Goal: Information Seeking & Learning: Learn about a topic

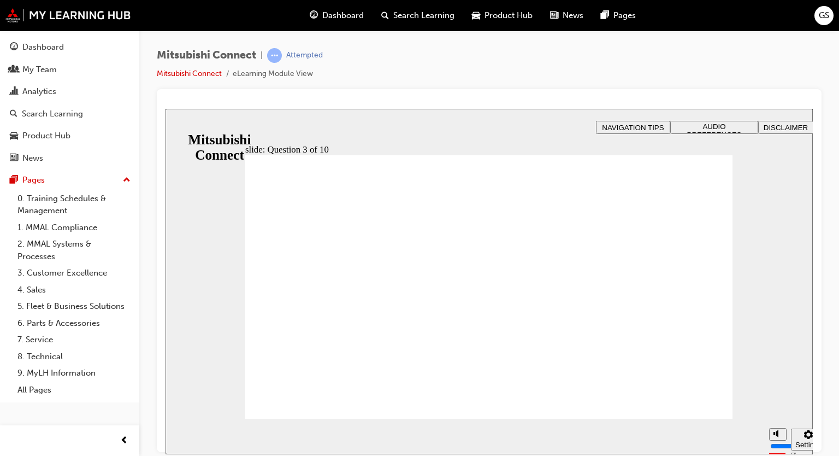
radio input "true"
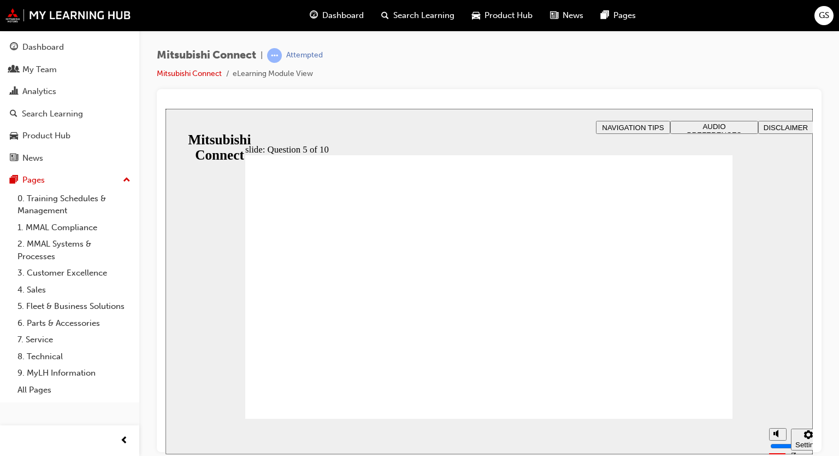
checkbox input "true"
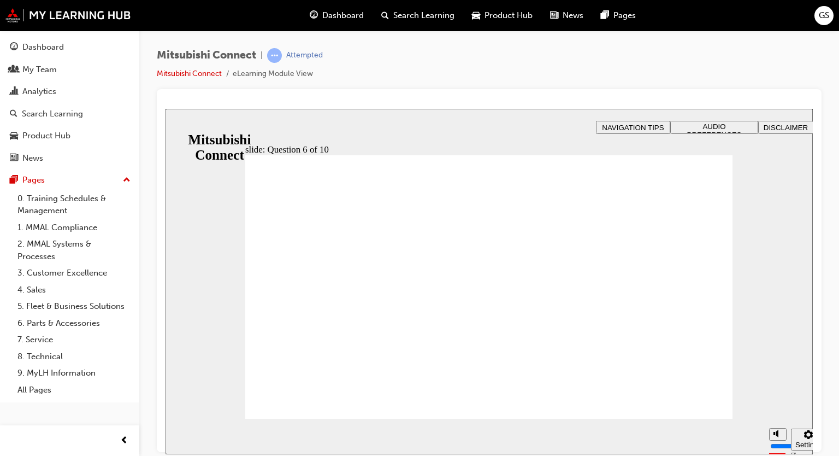
checkbox input "true"
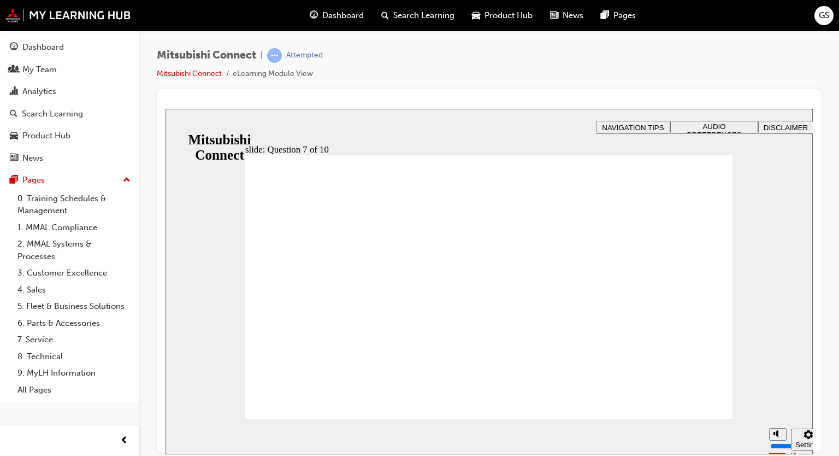
radio input "true"
drag, startPoint x: 269, startPoint y: 316, endPoint x: 334, endPoint y: 401, distance: 107.2
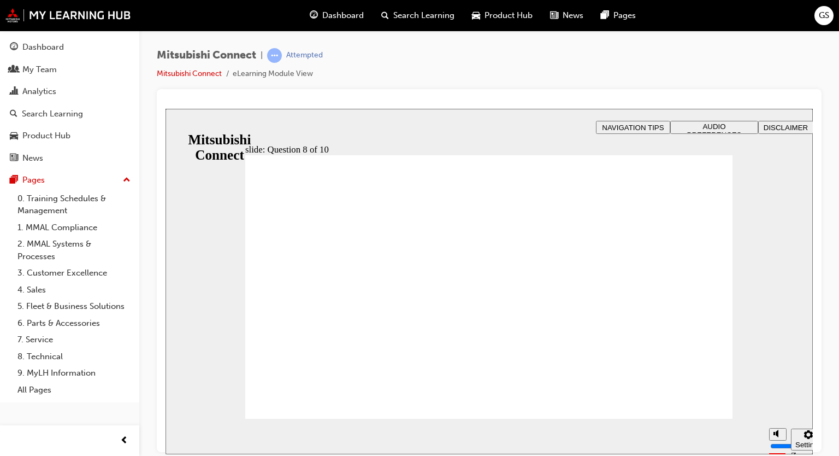
radio input "true"
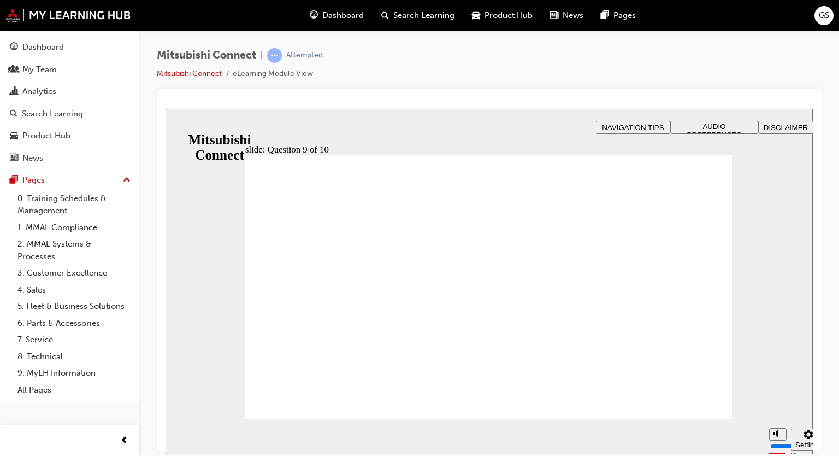
checkbox input "true"
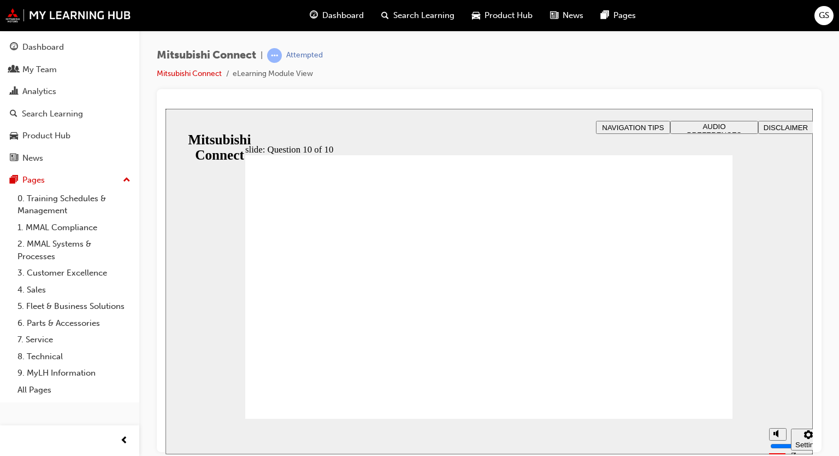
radio input "true"
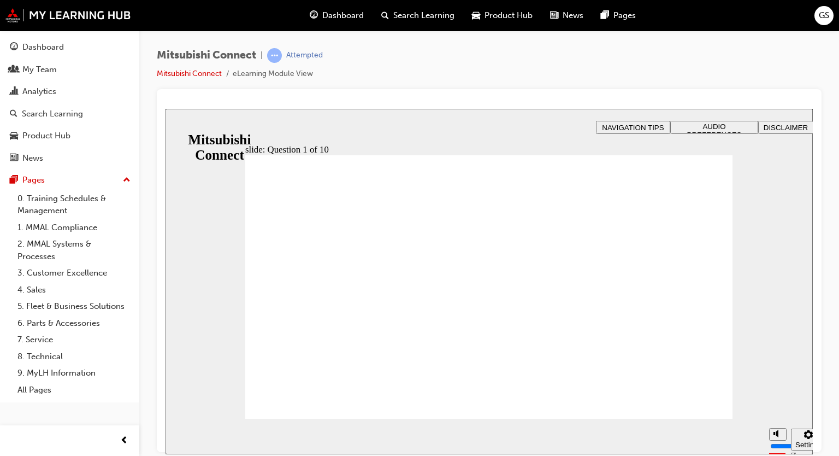
checkbox input "true"
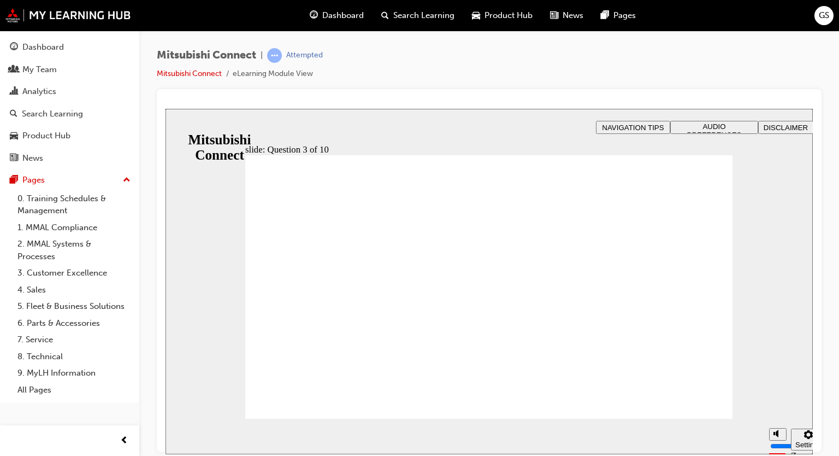
checkbox input "true"
radio input "true"
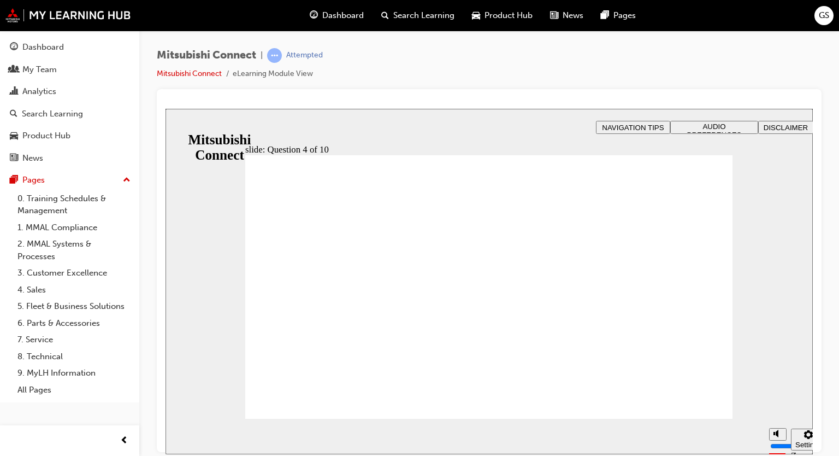
checkbox input "true"
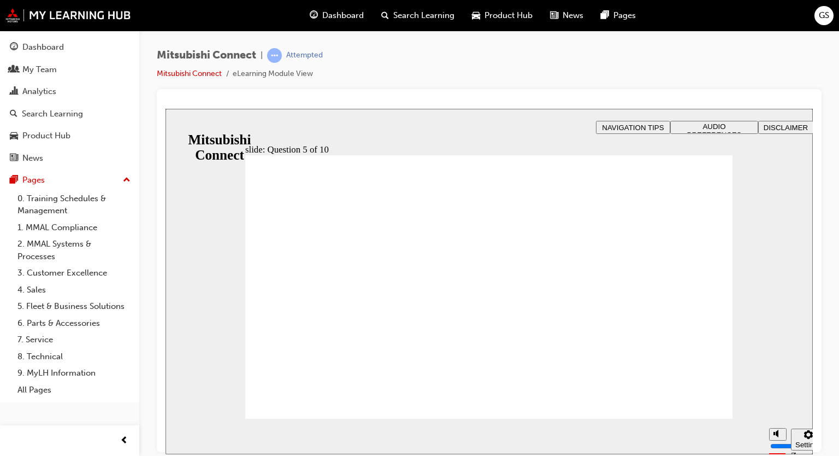
checkbox input "true"
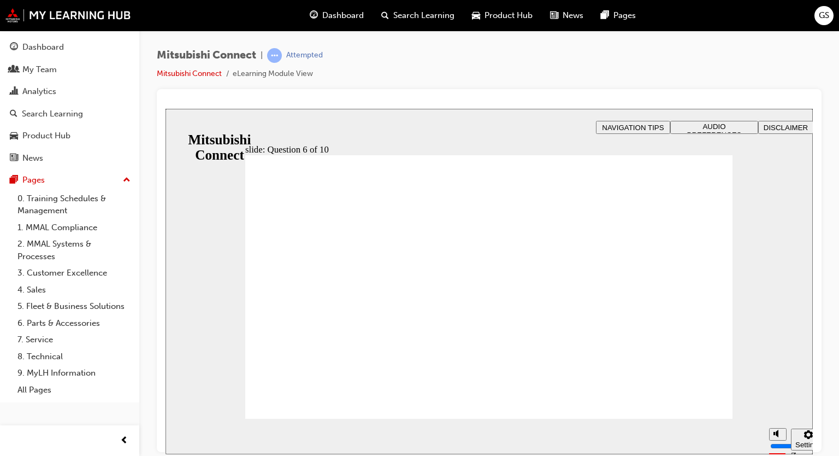
checkbox input "true"
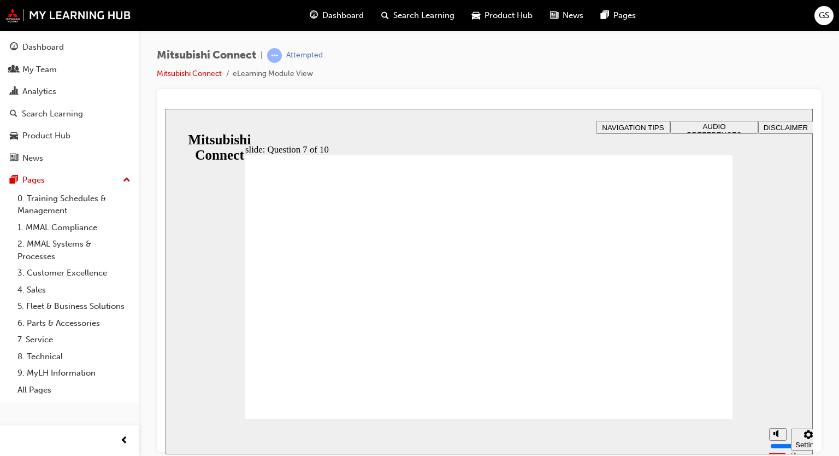
radio input "true"
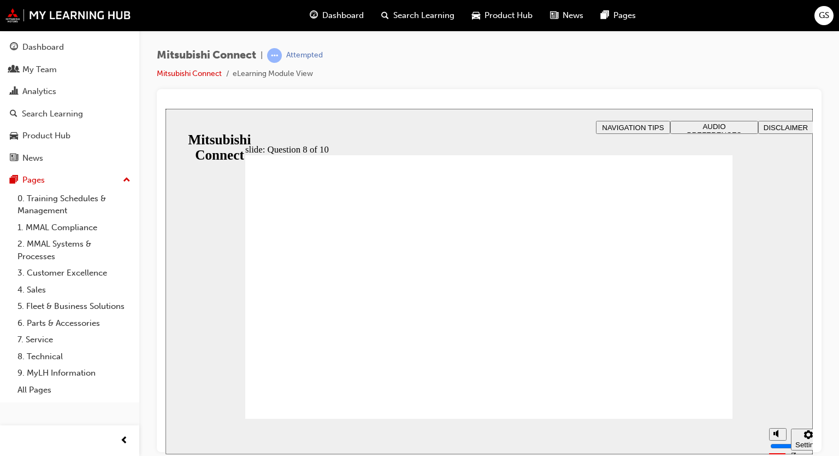
radio input "true"
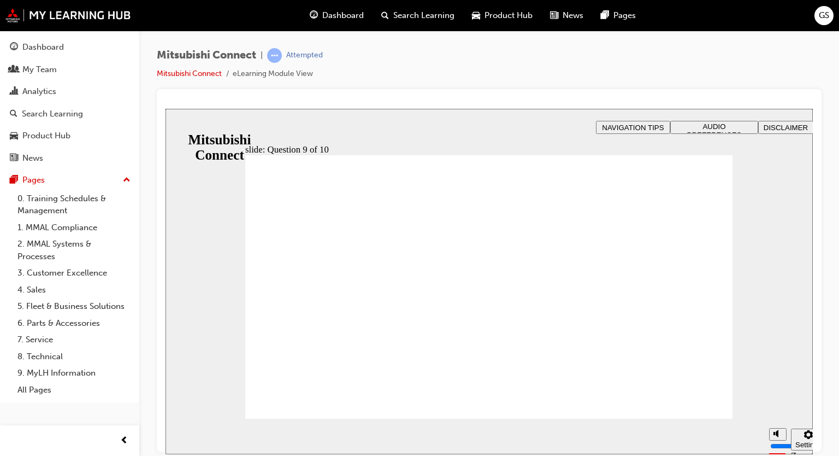
checkbox input "true"
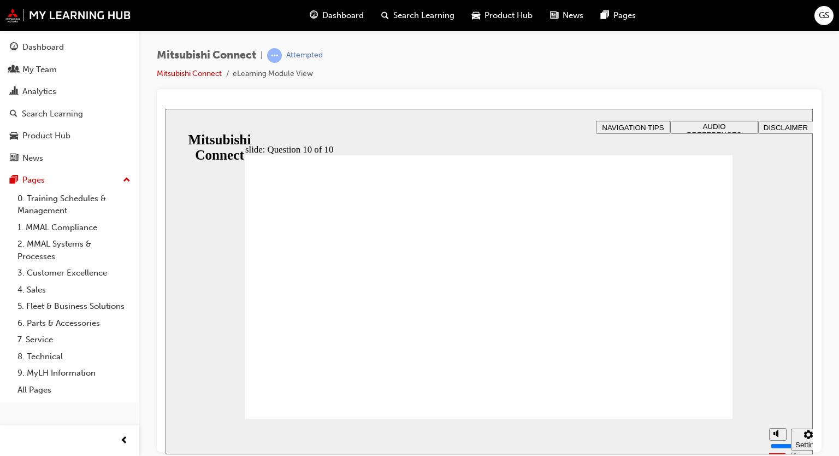
radio input "true"
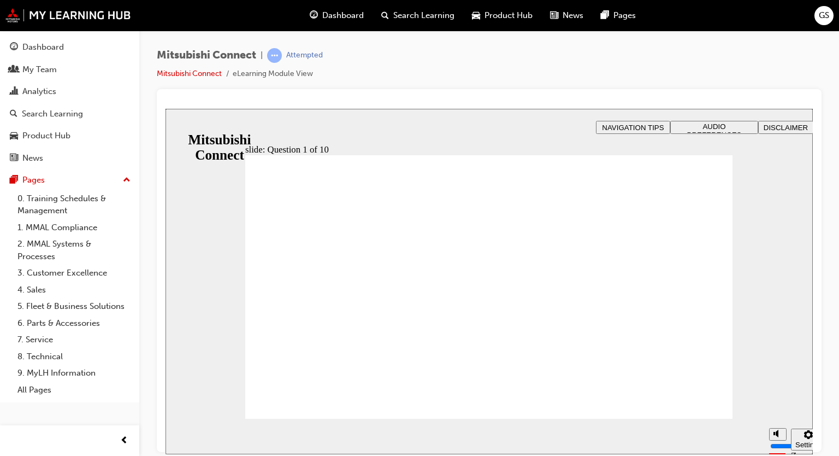
checkbox input "true"
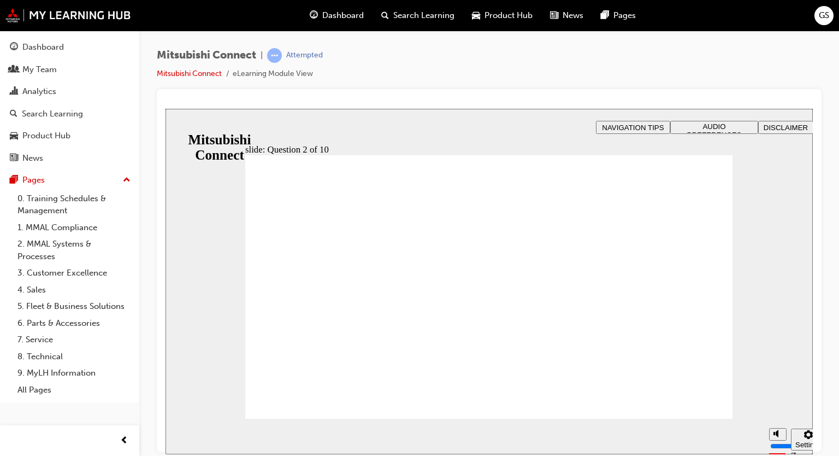
checkbox input "true"
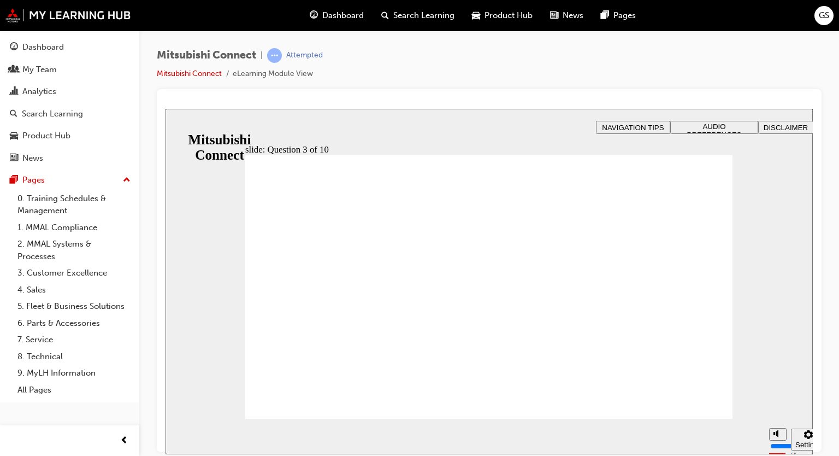
radio input "true"
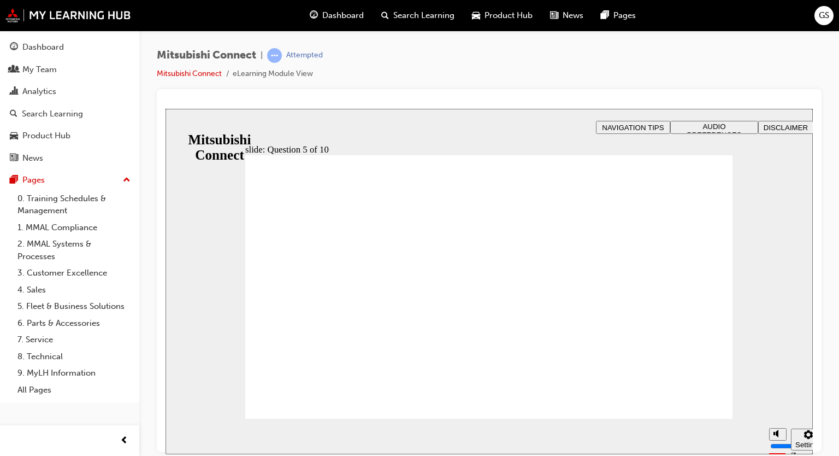
checkbox input "true"
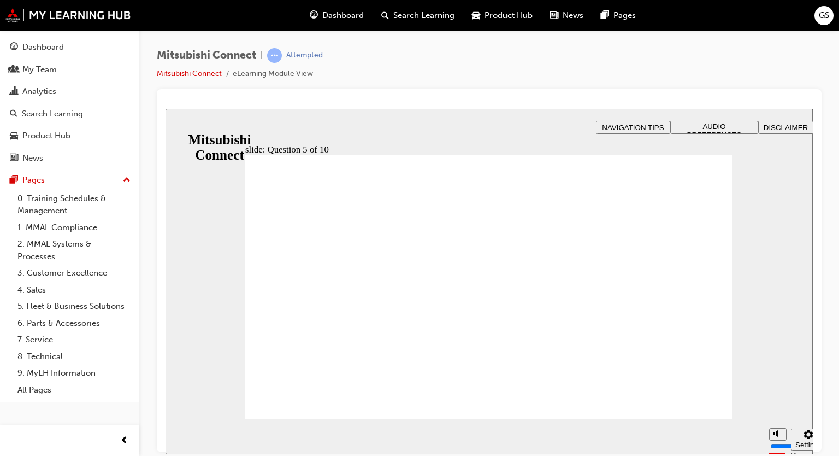
checkbox input "true"
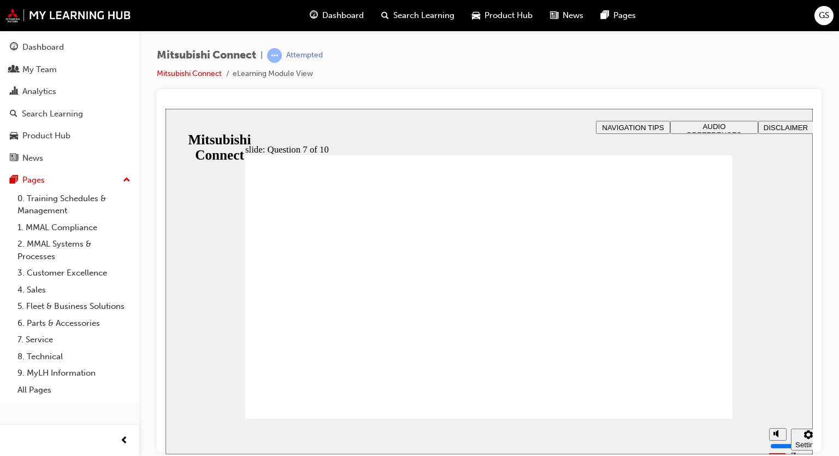
checkbox input "true"
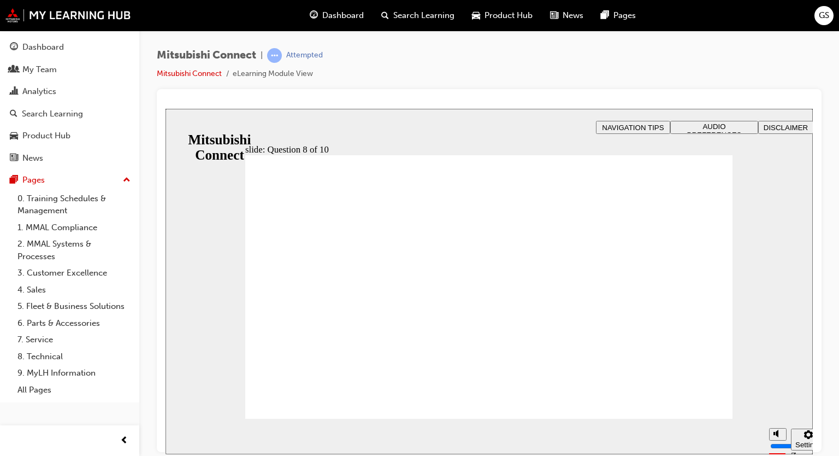
radio input "true"
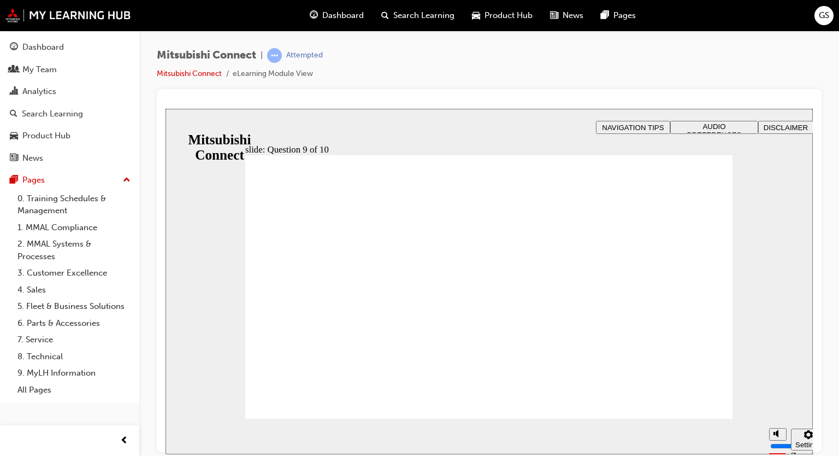
checkbox input "true"
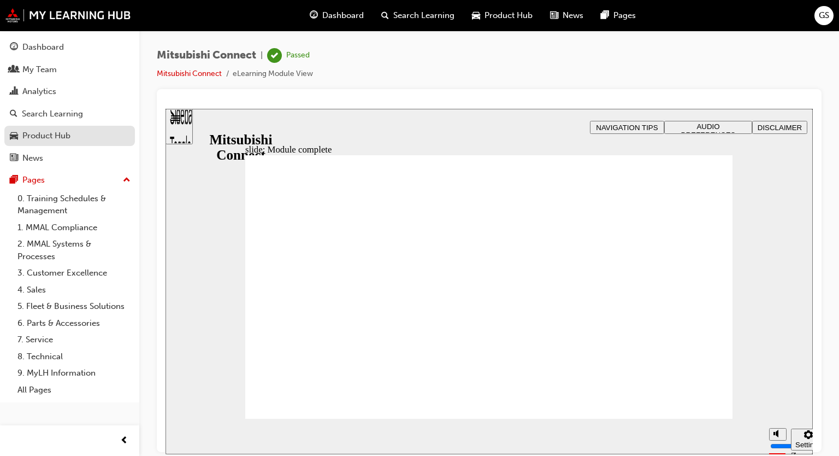
click at [32, 140] on div "Product Hub" at bounding box center [46, 135] width 48 height 13
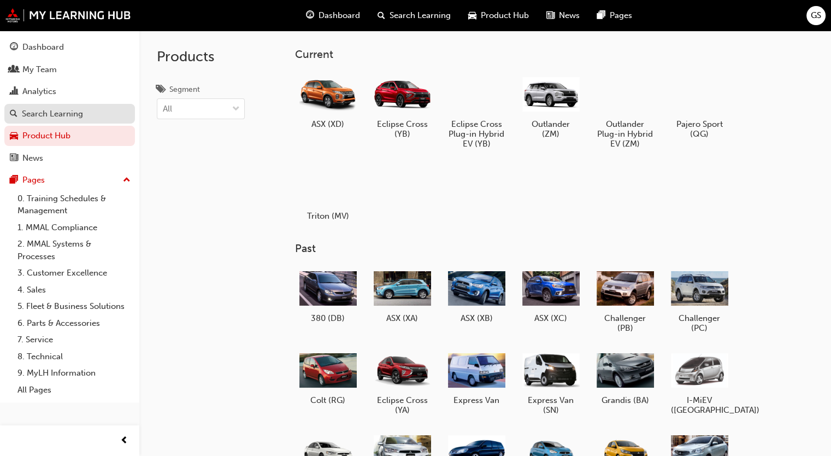
click at [40, 119] on div "Search Learning" at bounding box center [52, 114] width 61 height 13
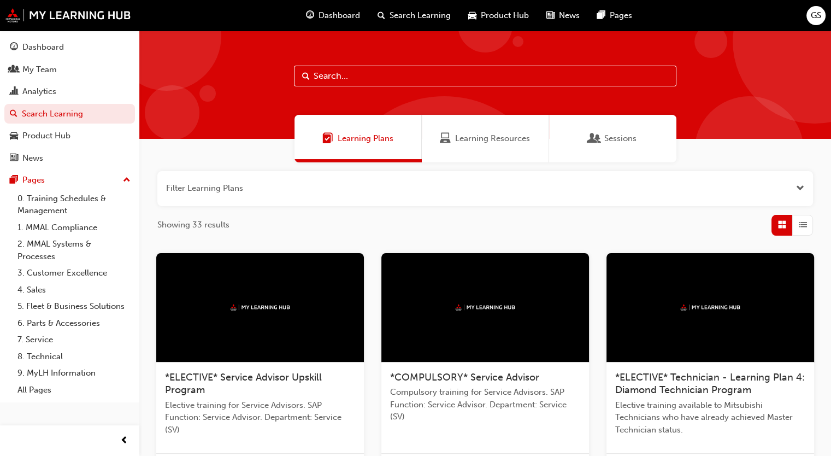
click at [500, 141] on span "Learning Resources" at bounding box center [492, 138] width 75 height 13
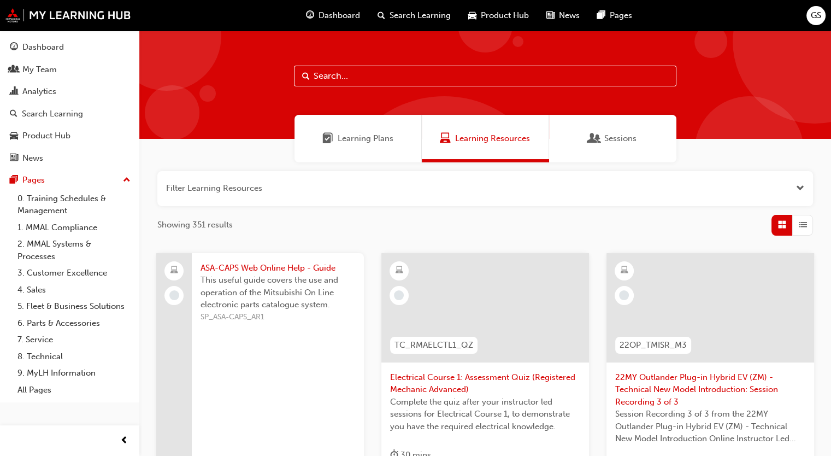
click at [332, 83] on input "text" at bounding box center [485, 76] width 382 height 21
type input "outlander"
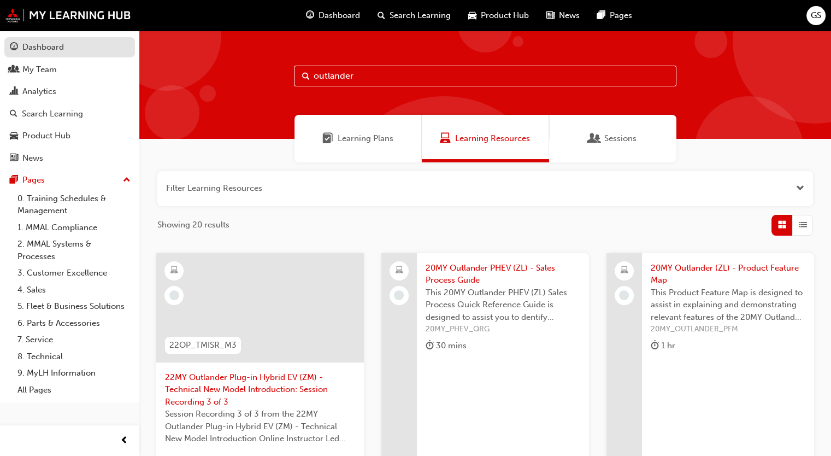
click at [49, 48] on div "Dashboard" at bounding box center [43, 47] width 42 height 13
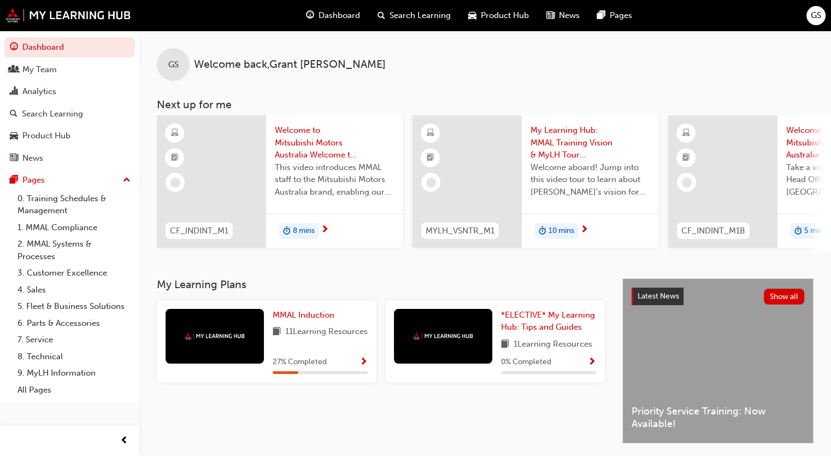
click at [346, 17] on span "Dashboard" at bounding box center [339, 15] width 42 height 13
click at [509, 15] on span "Product Hub" at bounding box center [505, 15] width 48 height 13
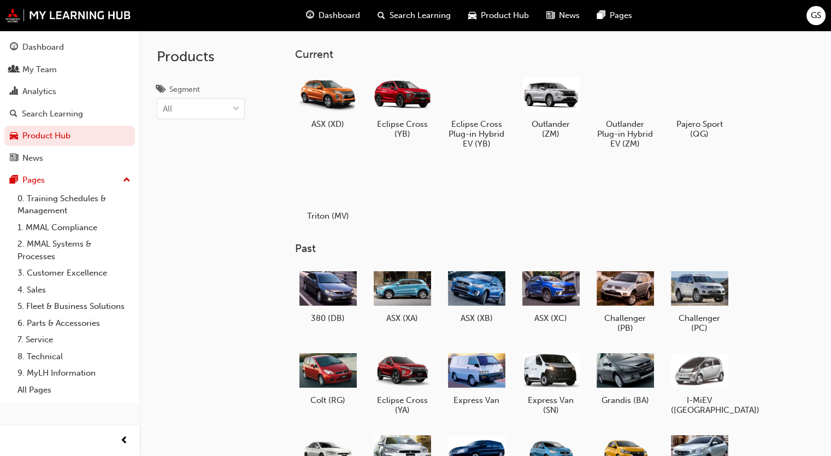
click at [406, 15] on span "Search Learning" at bounding box center [420, 15] width 61 height 13
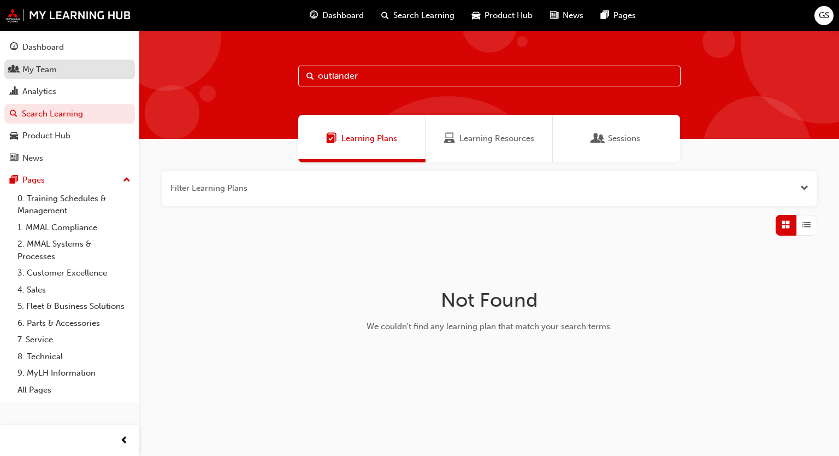
click at [33, 73] on div "My Team" at bounding box center [39, 69] width 34 height 13
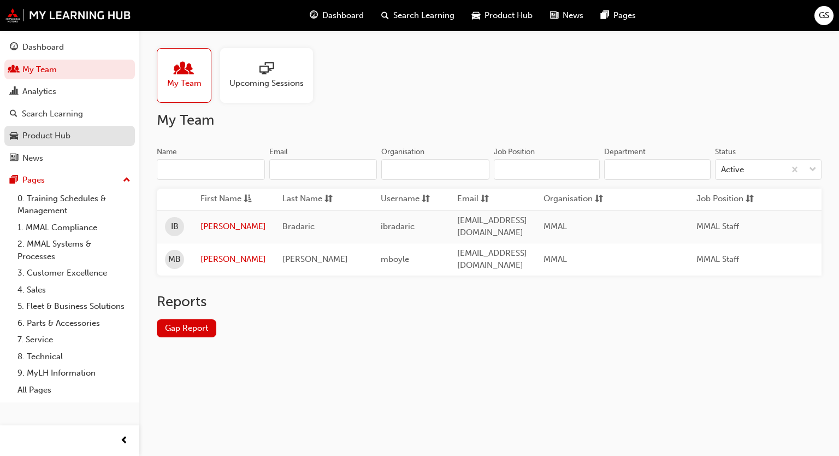
click at [54, 134] on div "Product Hub" at bounding box center [46, 135] width 48 height 13
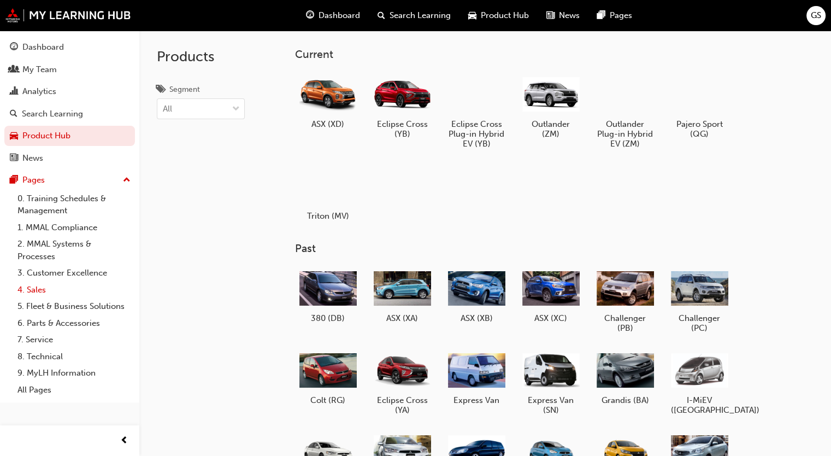
click at [34, 293] on link "4. Sales" at bounding box center [74, 289] width 122 height 17
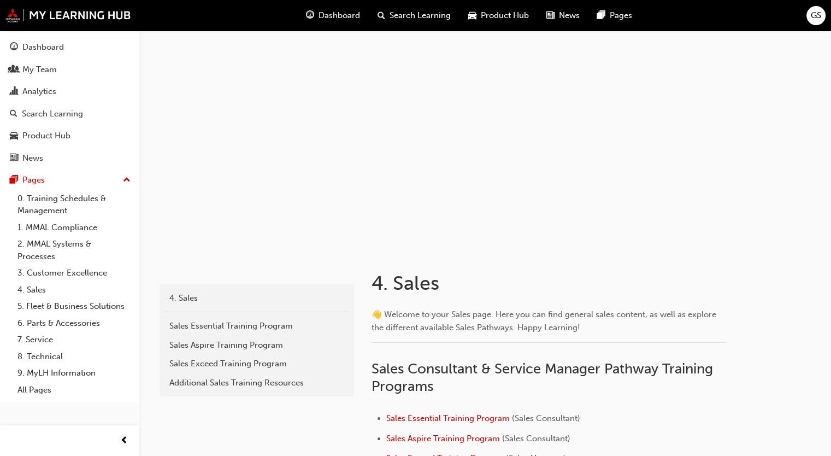
click at [427, 13] on span "Search Learning" at bounding box center [420, 15] width 61 height 13
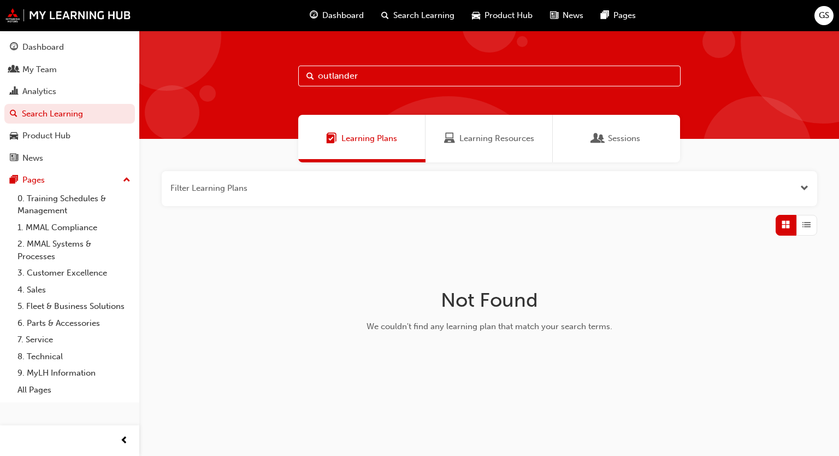
click at [317, 74] on input "outlander" at bounding box center [489, 76] width 382 height 21
type input "MY25 outlander (ZM) pRODUCT ASSESSMENT"
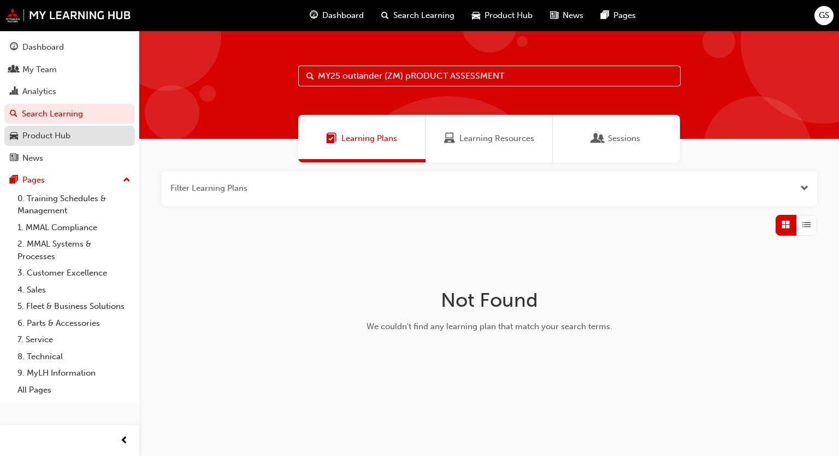
click at [46, 131] on div "Product Hub" at bounding box center [46, 135] width 48 height 13
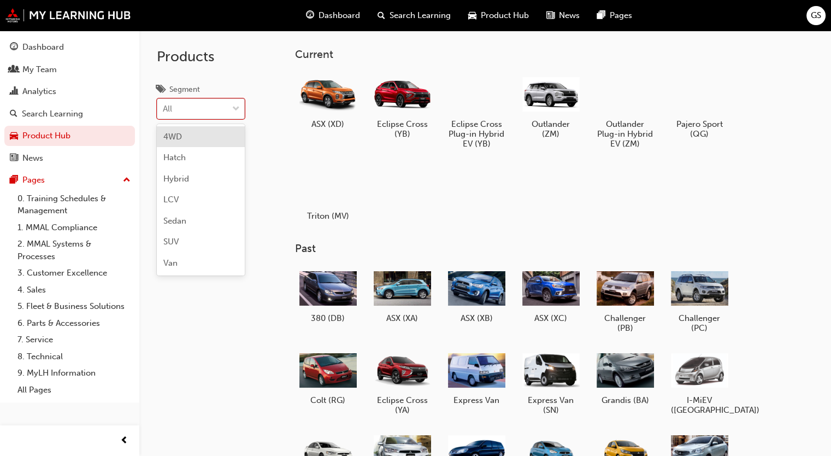
click at [234, 110] on span "down-icon" at bounding box center [236, 109] width 8 height 14
click at [164, 110] on input "Segment option 4WD focused, 1 of 7. 7 results available. Use Up and Down to cho…" at bounding box center [163, 108] width 1 height 9
click at [177, 244] on span "SUV" at bounding box center [170, 242] width 15 height 10
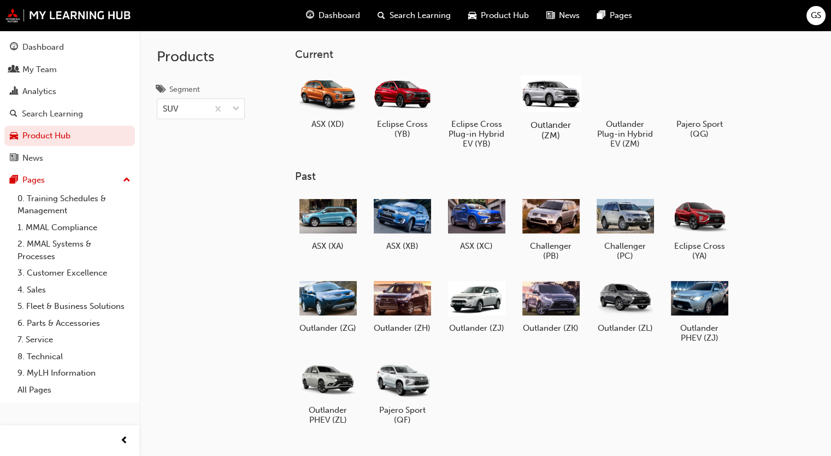
click at [549, 87] on div at bounding box center [551, 93] width 61 height 43
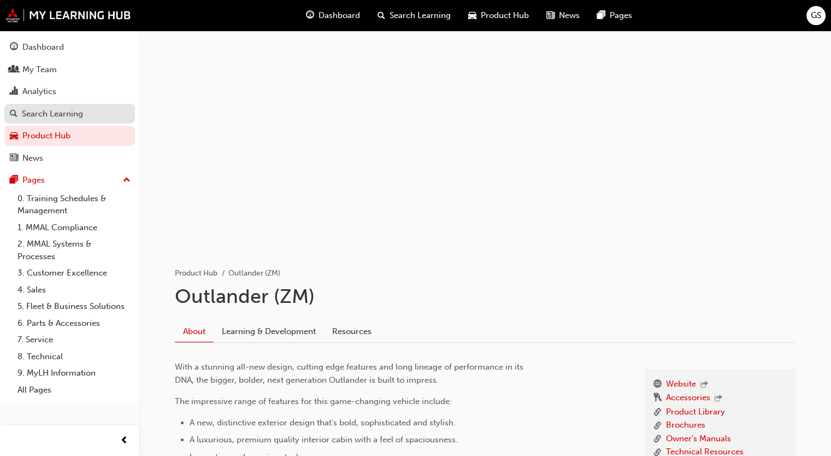
click at [33, 114] on div "Search Learning" at bounding box center [52, 114] width 61 height 13
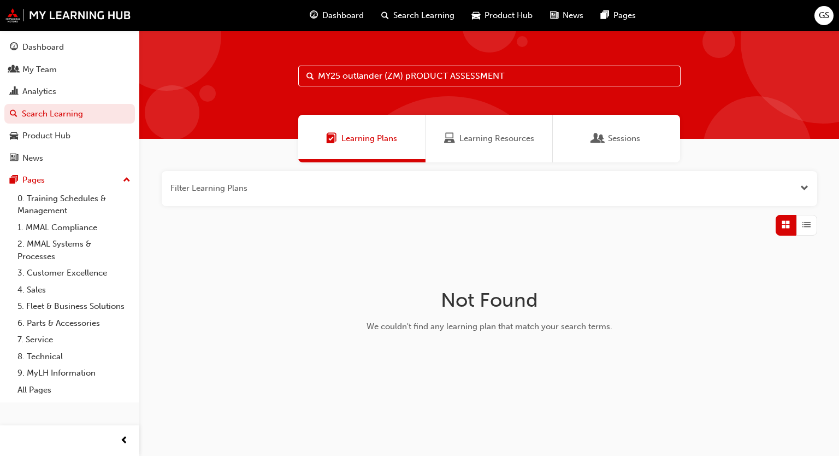
click at [411, 72] on input "MY25 outlander (ZM) pRODUCT ASSESSMENT" at bounding box center [489, 76] width 382 height 21
type input "MY25 outlander (ZM) PRODUCT ASSESSMENT"
click at [805, 188] on span "Open the filter" at bounding box center [804, 188] width 8 height 13
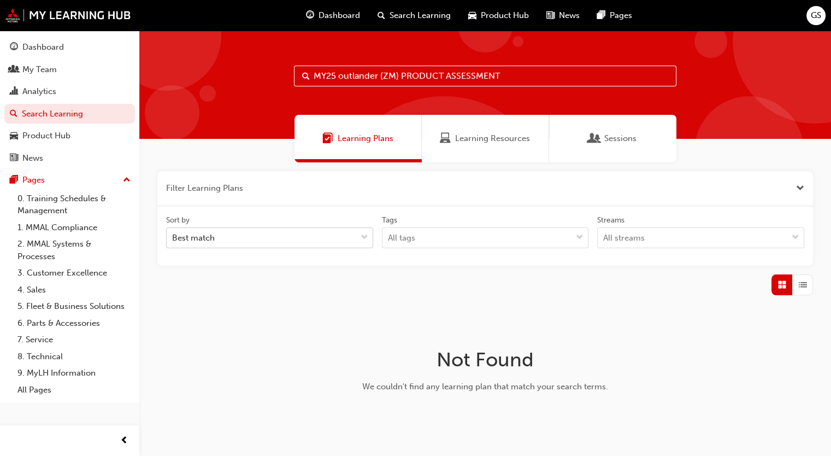
click at [364, 240] on span "down-icon" at bounding box center [365, 238] width 8 height 14
click at [173, 240] on input "Sort by Best match" at bounding box center [172, 237] width 1 height 9
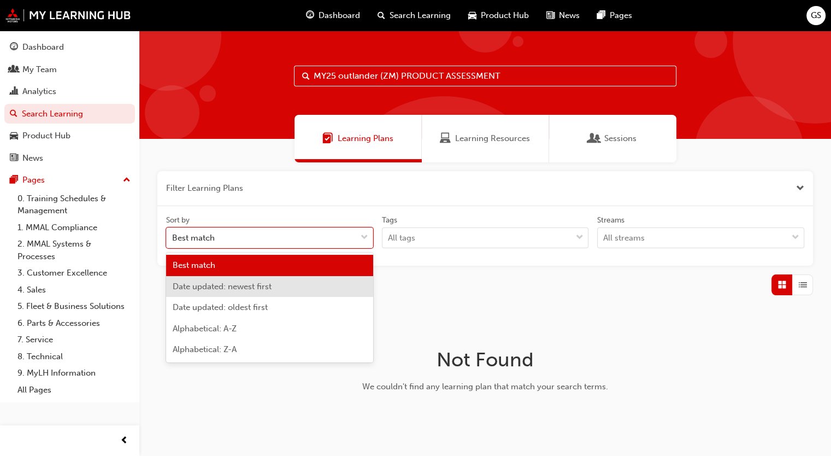
click at [264, 285] on span "Date updated: newest first" at bounding box center [222, 286] width 99 height 10
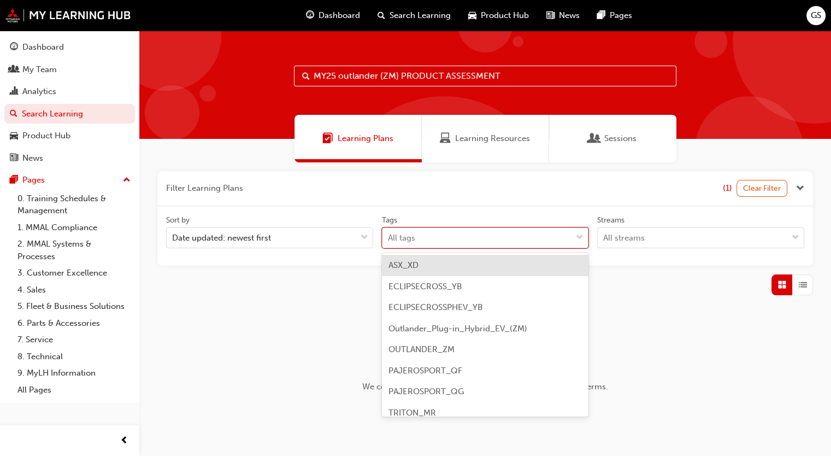
click at [581, 241] on span "down-icon" at bounding box center [580, 238] width 8 height 14
click at [389, 241] on input "Tags option ASX_XD focused, 1 of 9. 9 results available. Use Up and Down to cho…" at bounding box center [388, 237] width 1 height 9
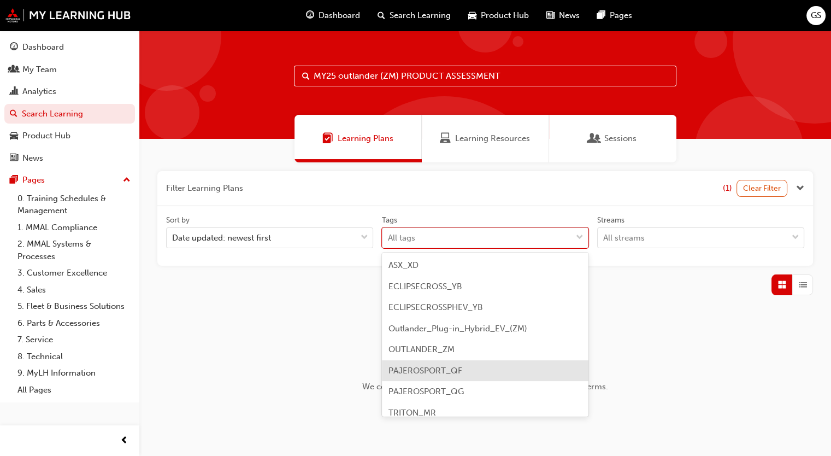
scroll to position [29, 0]
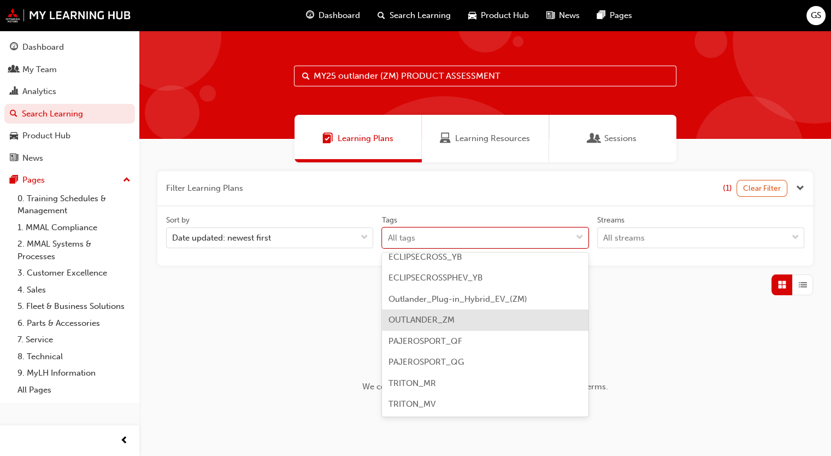
click at [422, 323] on span "OUTLANDER_ZM" at bounding box center [421, 320] width 66 height 10
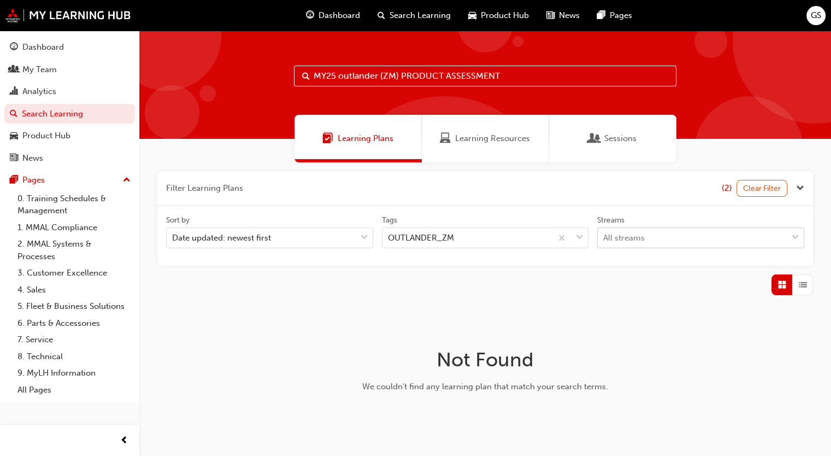
click at [798, 235] on span "down-icon" at bounding box center [796, 238] width 8 height 14
click at [604, 235] on input "Streams All streams" at bounding box center [603, 237] width 1 height 9
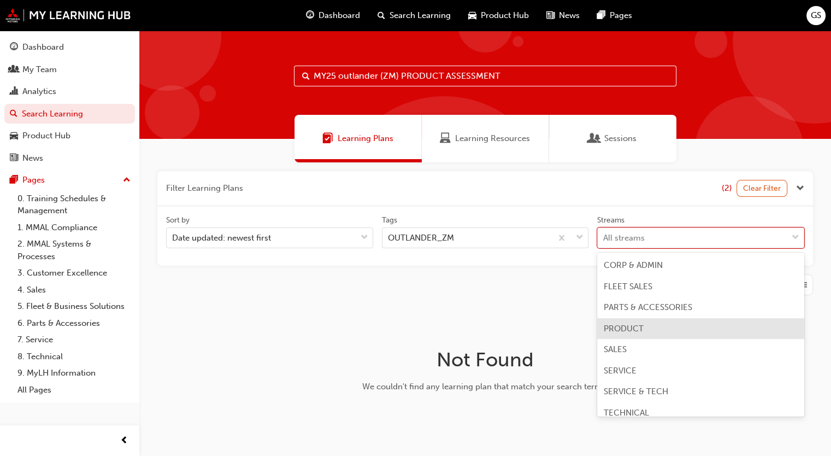
click at [631, 329] on span "PRODUCT" at bounding box center [624, 328] width 40 height 10
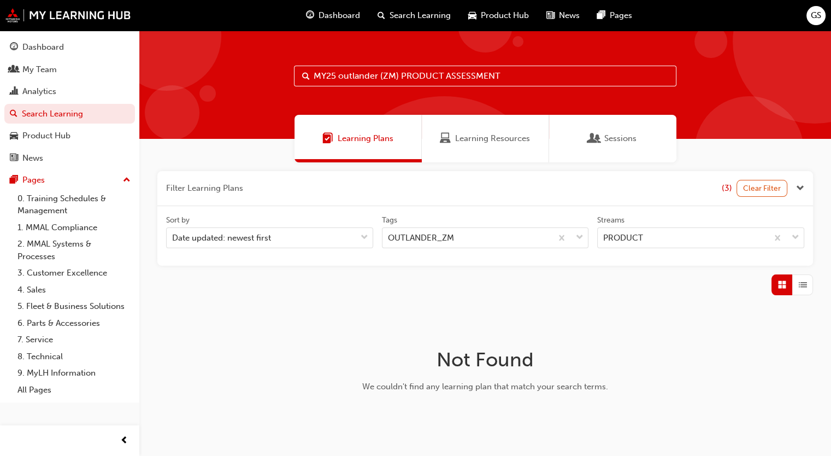
click at [777, 289] on div "button" at bounding box center [781, 284] width 21 height 21
click at [804, 282] on span "List" at bounding box center [803, 285] width 8 height 13
click at [799, 186] on span "Close the filter" at bounding box center [800, 188] width 8 height 13
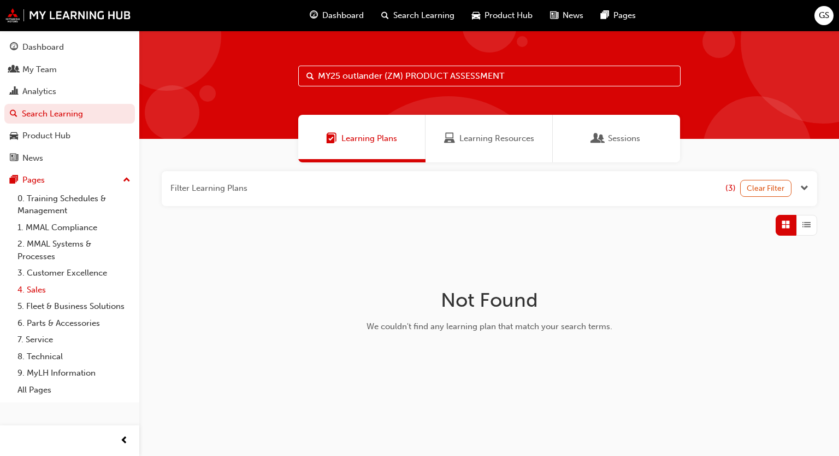
click at [34, 296] on link "4. Sales" at bounding box center [74, 289] width 122 height 17
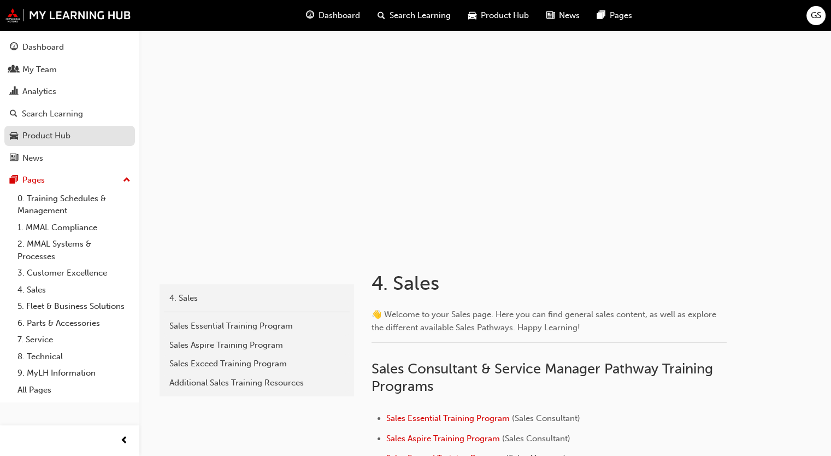
click at [33, 135] on div "Product Hub" at bounding box center [46, 135] width 48 height 13
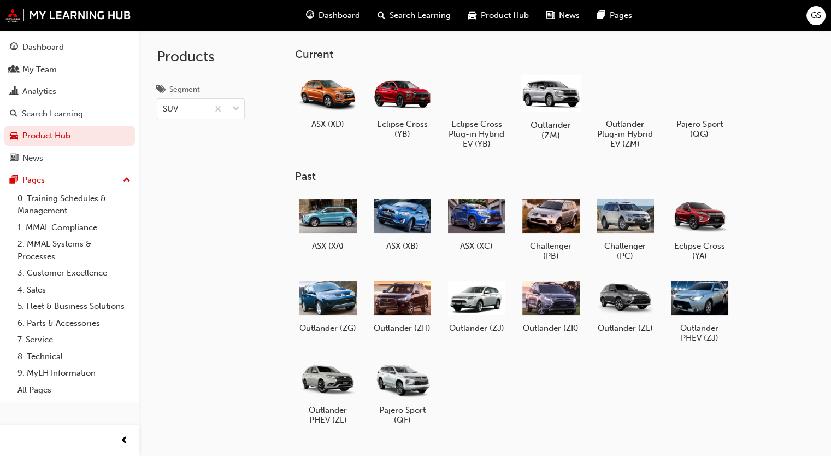
click at [538, 116] on div "Outlander (ZM)" at bounding box center [550, 106] width 69 height 78
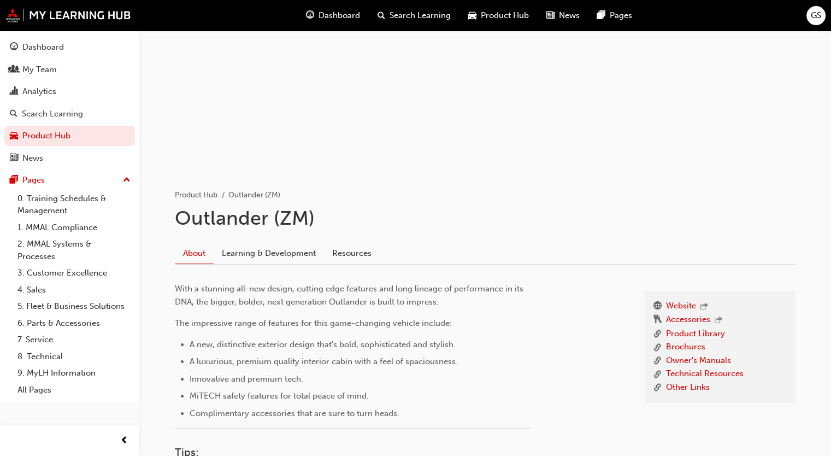
scroll to position [87, 0]
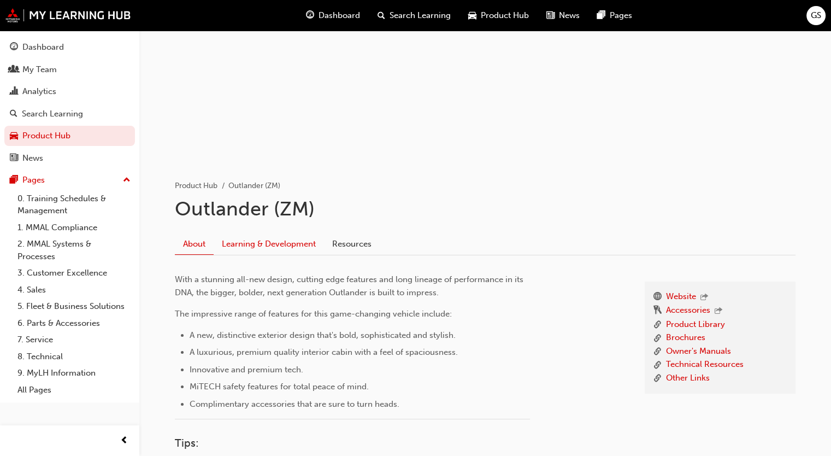
click at [276, 241] on link "Learning & Development" at bounding box center [269, 243] width 110 height 21
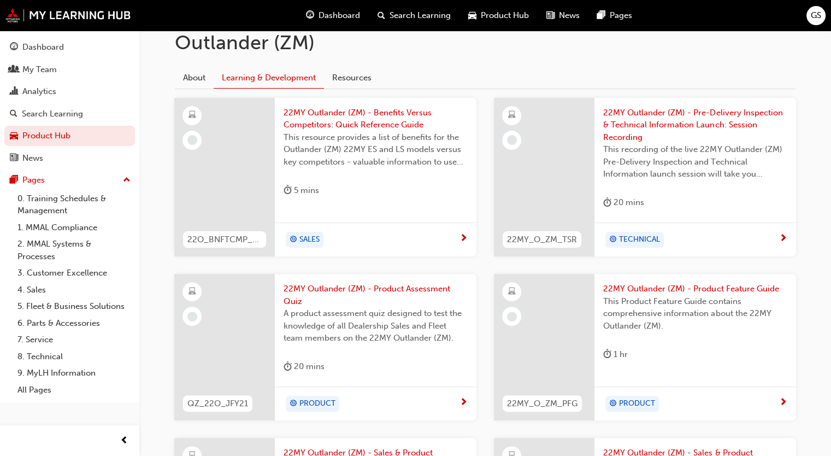
scroll to position [263, 0]
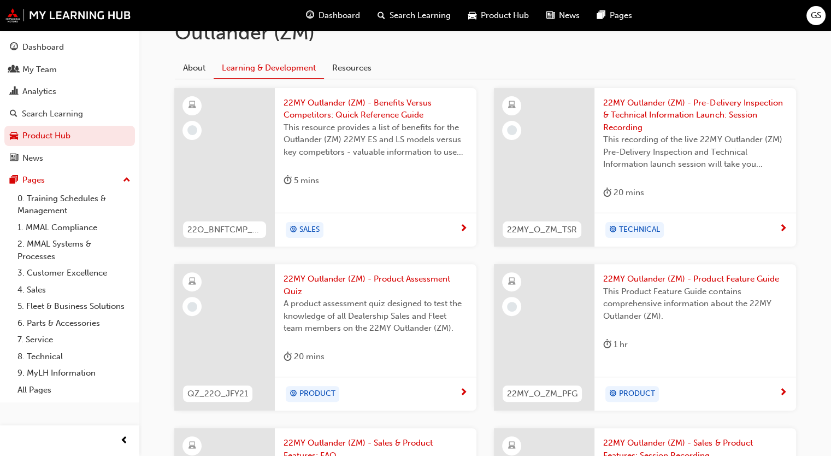
click at [292, 278] on span "22MY Outlander (ZM) - Product Assessment Quiz" at bounding box center [376, 285] width 184 height 25
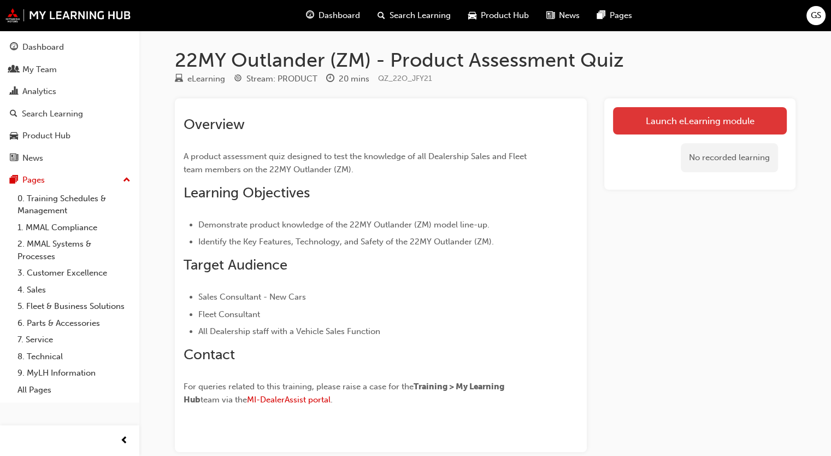
click at [662, 122] on link "Launch eLearning module" at bounding box center [700, 120] width 174 height 27
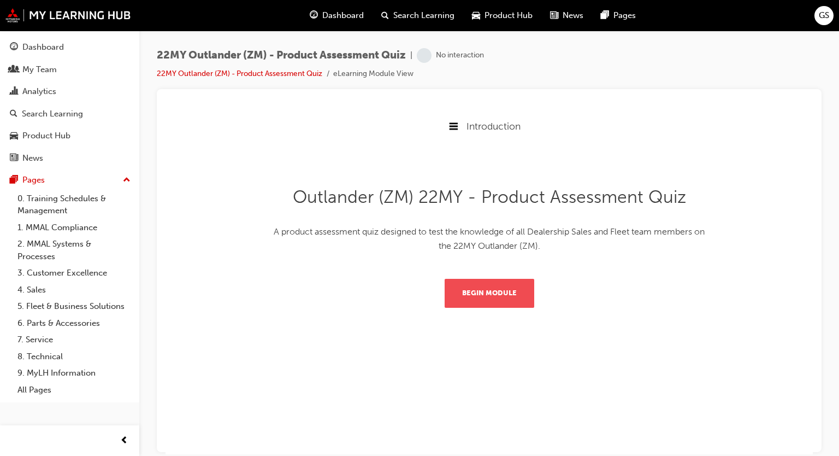
click at [514, 294] on button "Begin Module" at bounding box center [490, 292] width 90 height 28
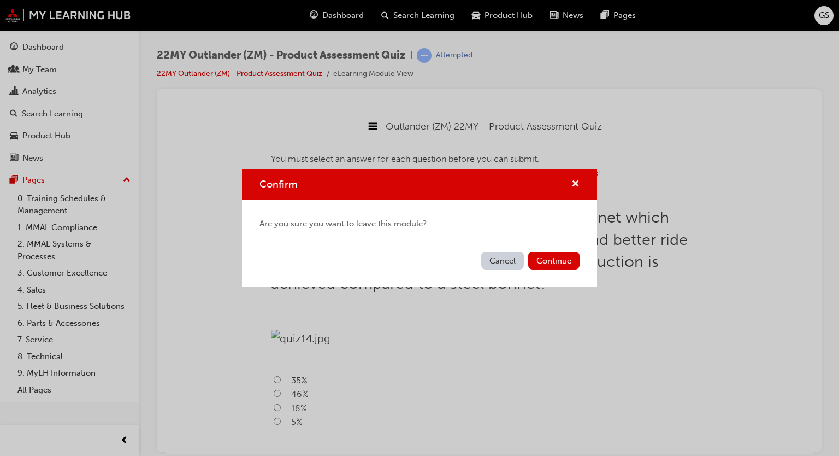
click at [521, 258] on button "Cancel" at bounding box center [502, 260] width 43 height 18
click at [542, 258] on button "Continue" at bounding box center [553, 260] width 51 height 18
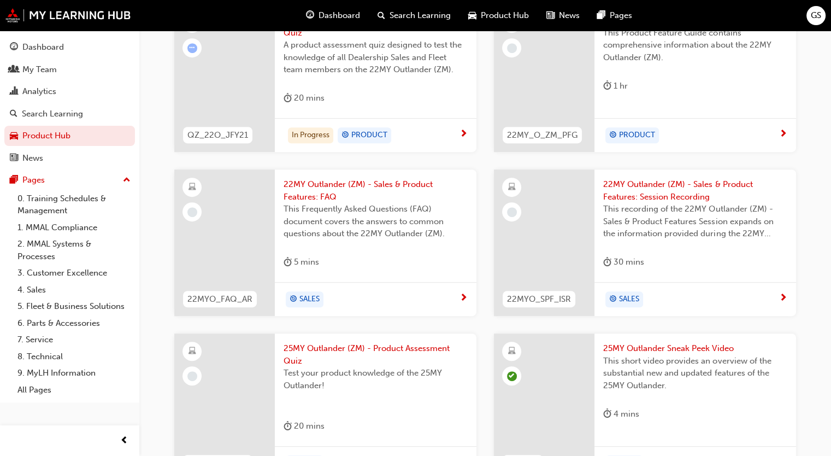
scroll to position [626, 0]
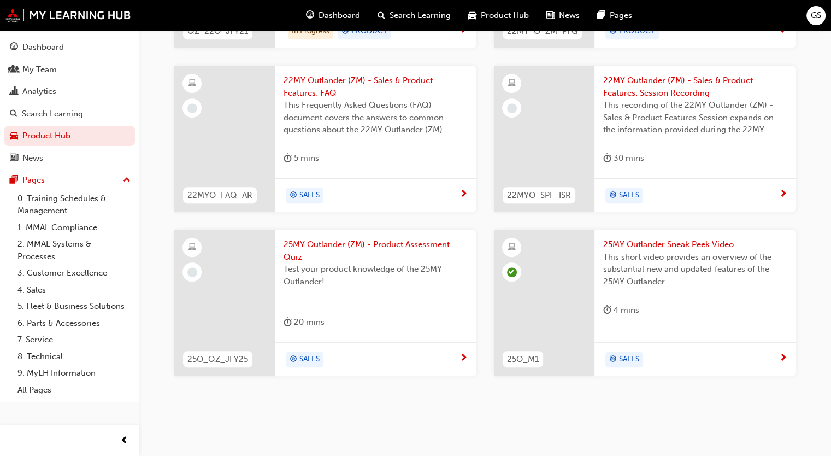
click at [305, 239] on span "25MY Outlander (ZM) - Product Assessment Quiz" at bounding box center [376, 250] width 184 height 25
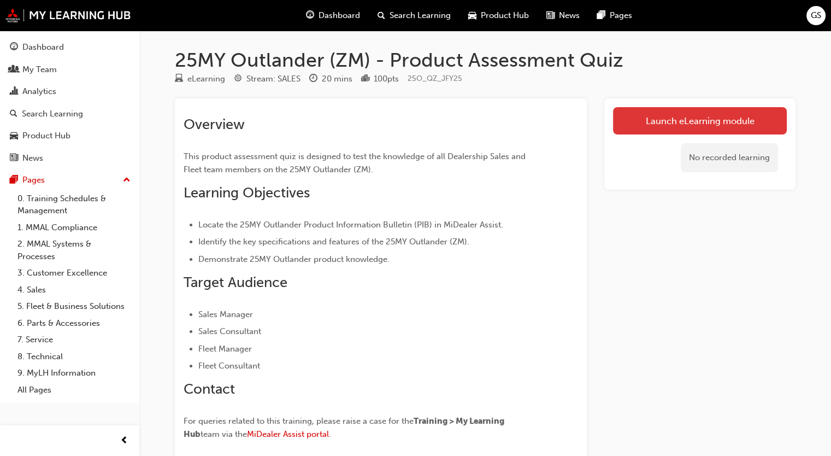
click at [668, 114] on link "Launch eLearning module" at bounding box center [700, 120] width 174 height 27
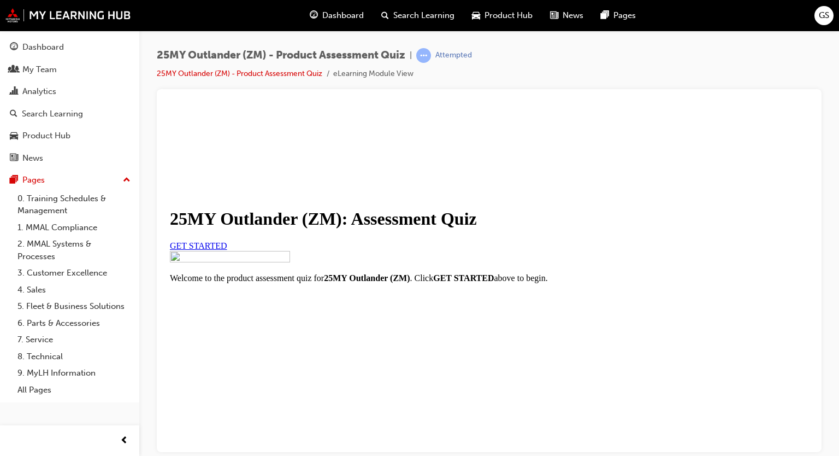
click at [227, 250] on link "GET STARTED" at bounding box center [198, 244] width 57 height 9
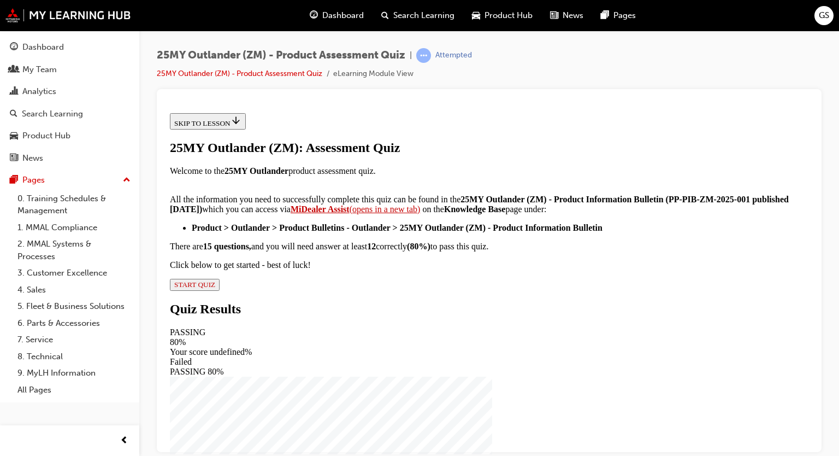
scroll to position [224, 0]
click at [215, 288] on span "START QUIZ" at bounding box center [194, 284] width 41 height 8
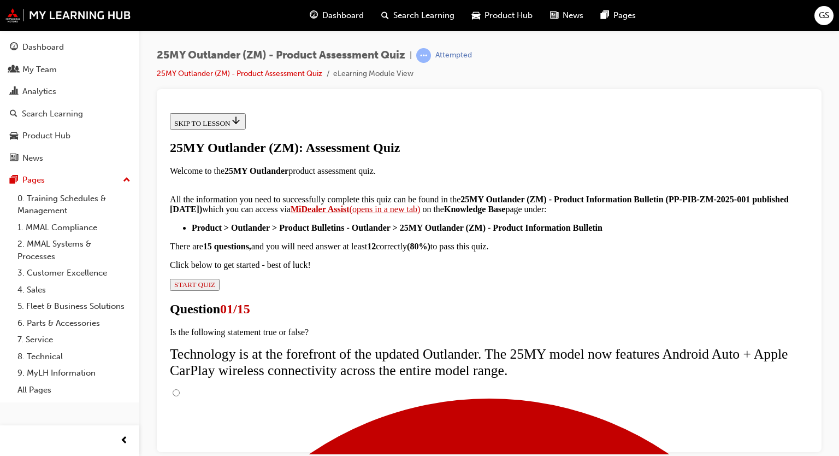
scroll to position [140, 0]
click at [180, 388] on input "True" at bounding box center [176, 391] width 7 height 7
radio input "true"
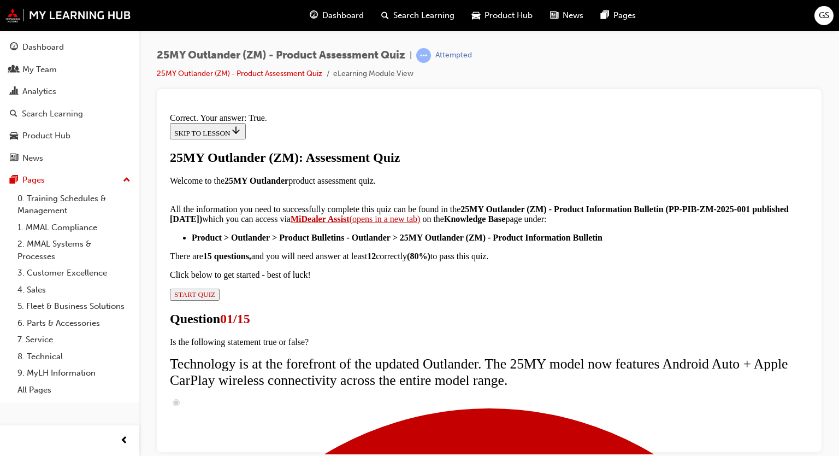
scroll to position [174, 0]
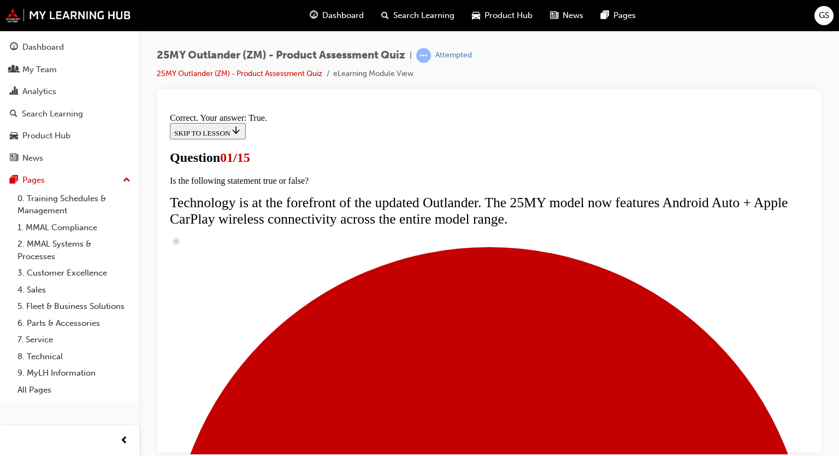
scroll to position [155, 0]
radio input "true"
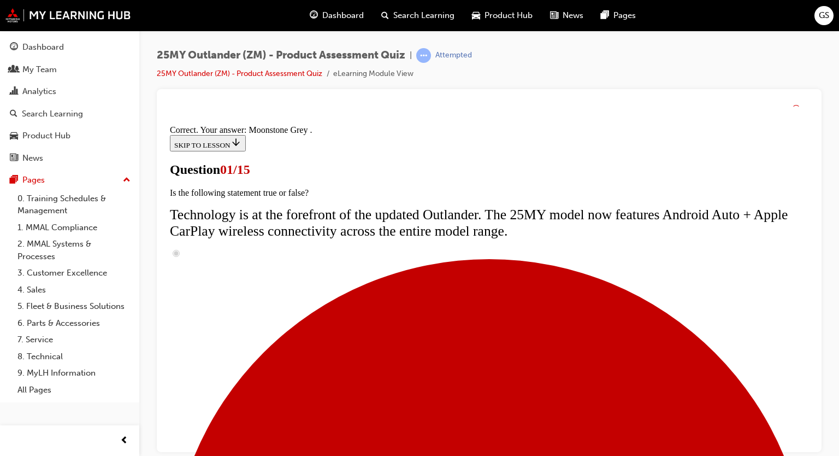
scroll to position [312, 0]
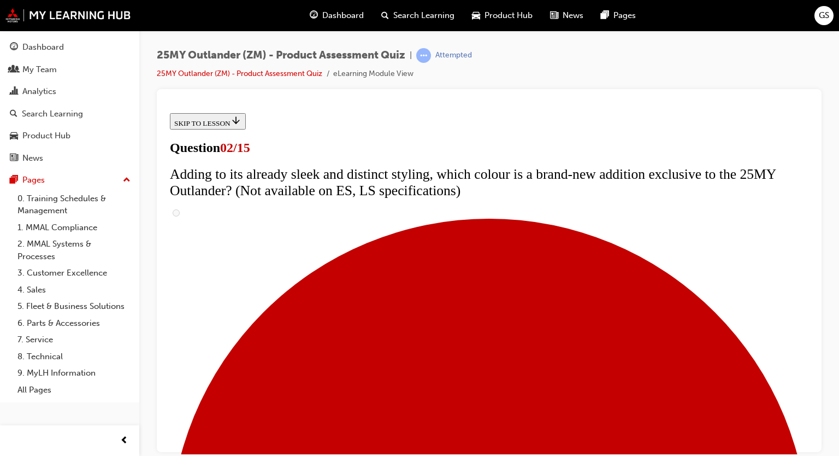
scroll to position [157, 0]
checkbox input "true"
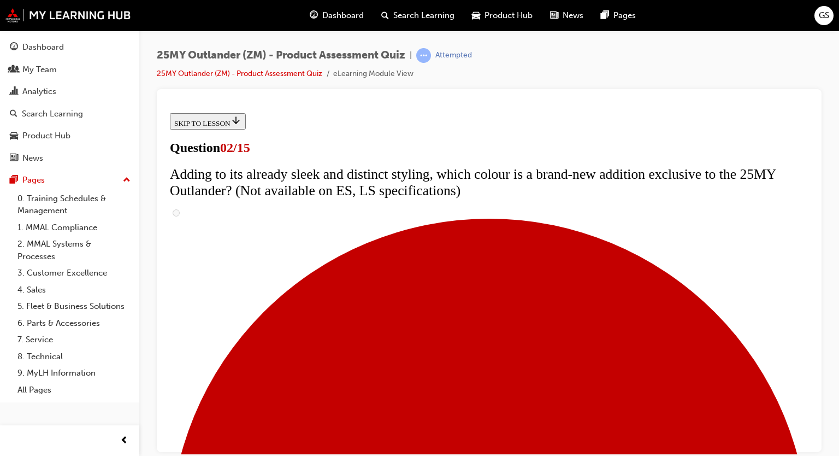
checkbox input "true"
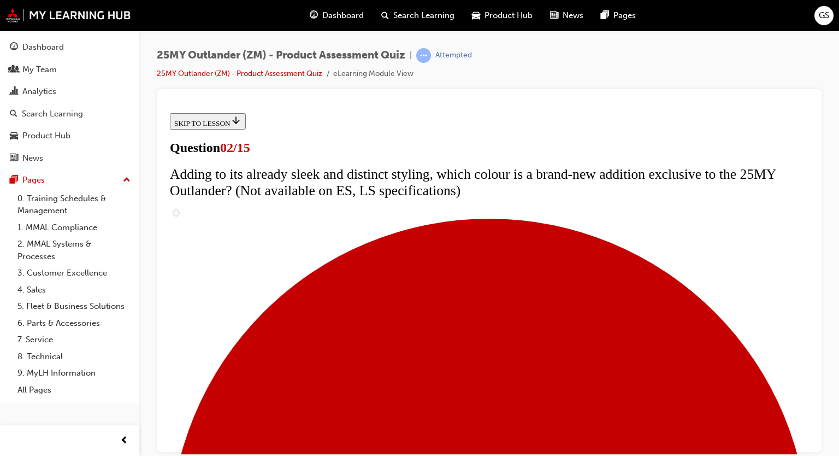
checkbox input "true"
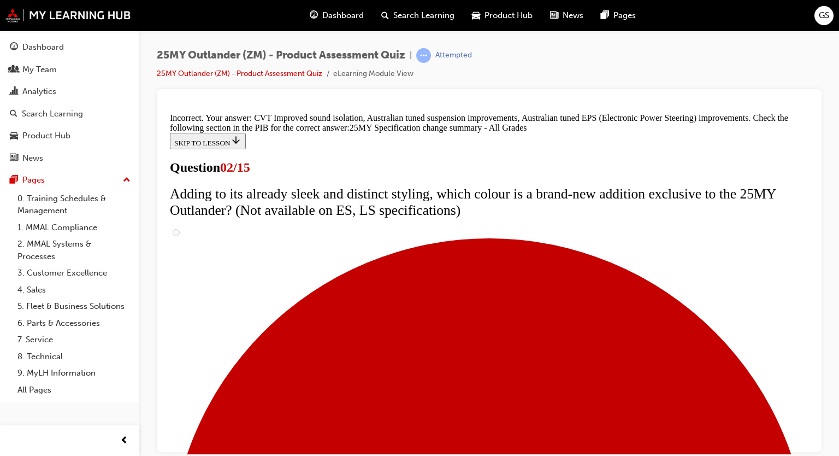
scroll to position [416, 0]
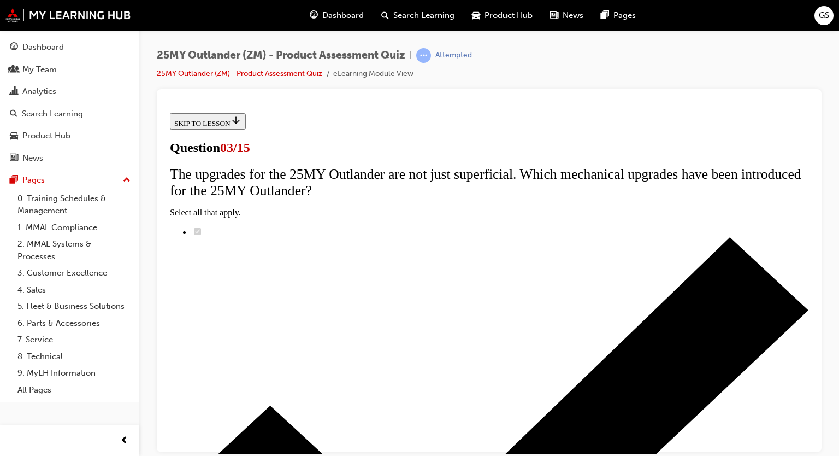
scroll to position [116, 0]
radio input "true"
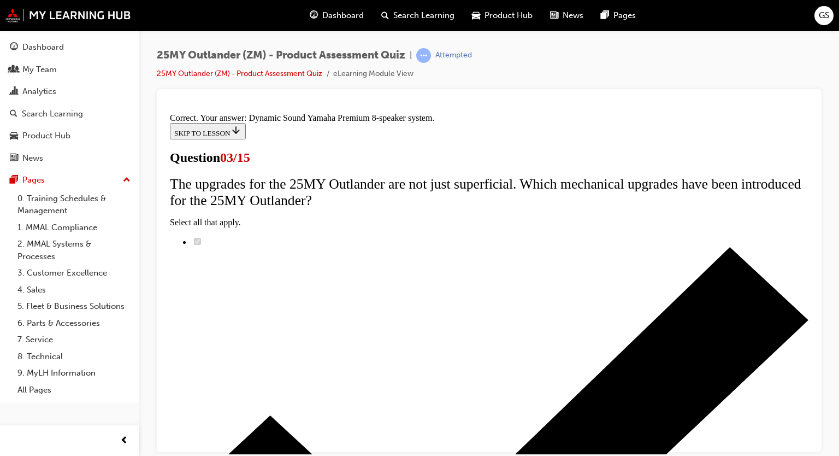
scroll to position [225, 0]
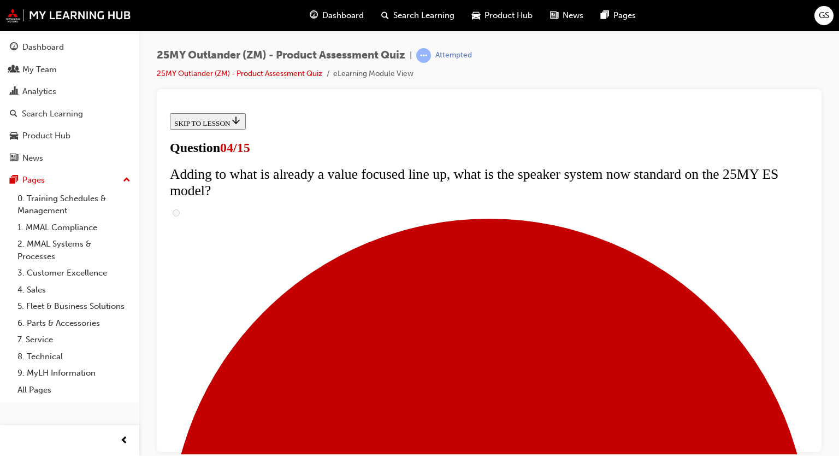
scroll to position [174, 0]
checkbox input "true"
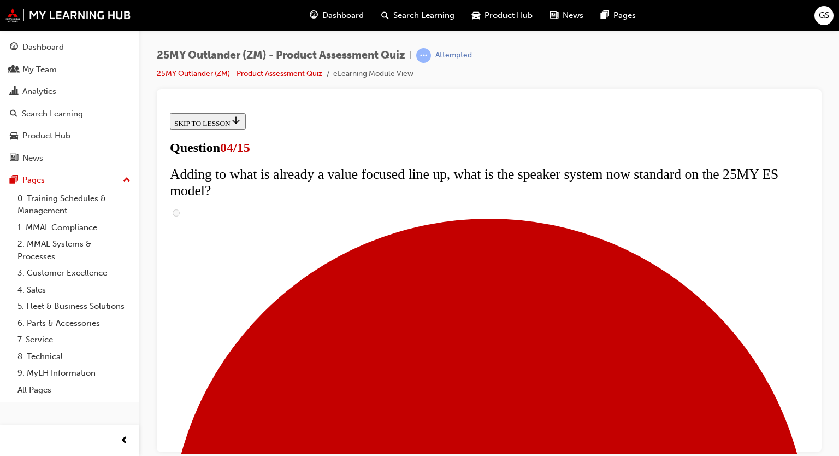
checkbox input "true"
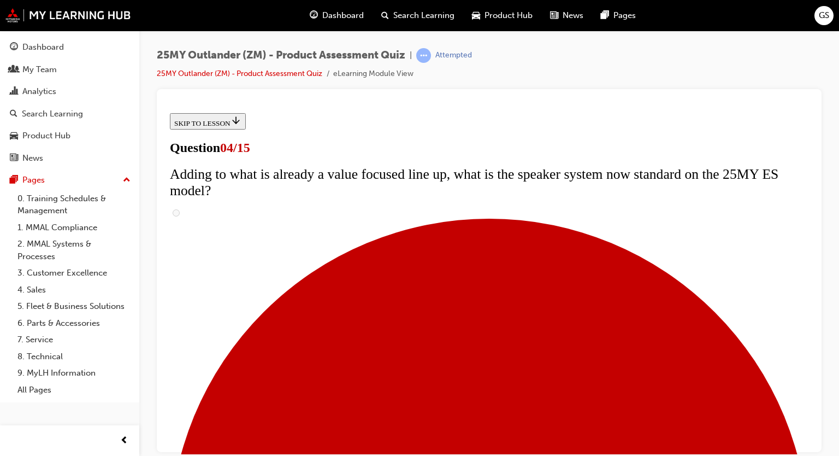
checkbox input "true"
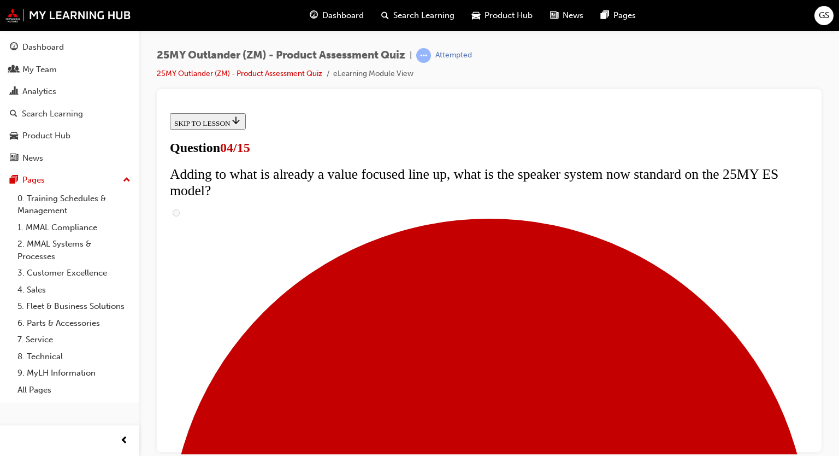
checkbox input "true"
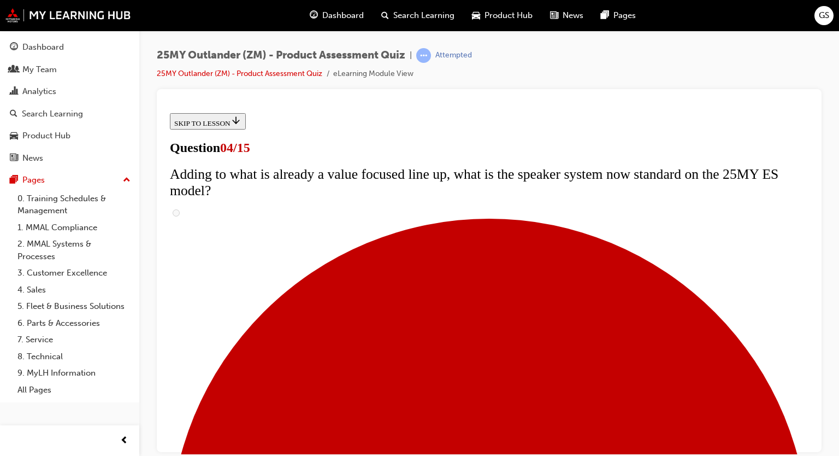
checkbox input "true"
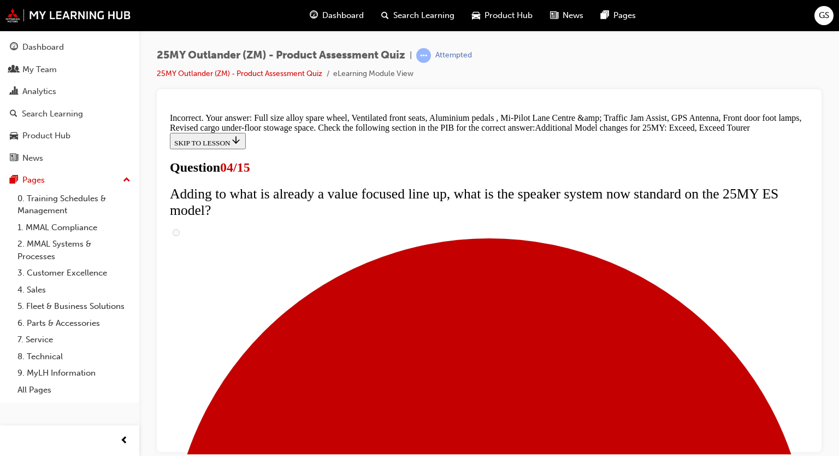
scroll to position [459, 0]
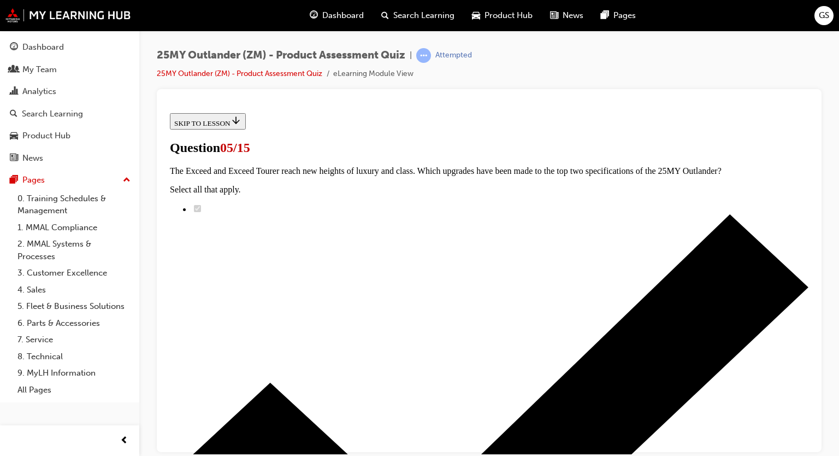
scroll to position [140, 0]
radio input "true"
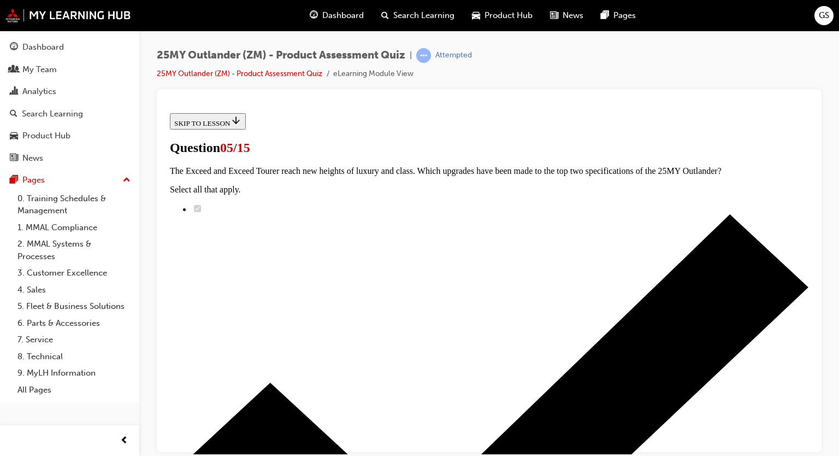
radio input "true"
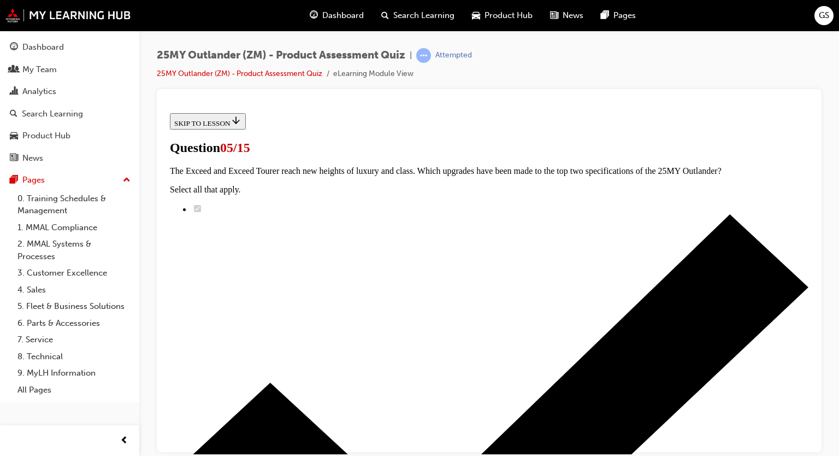
radio input "true"
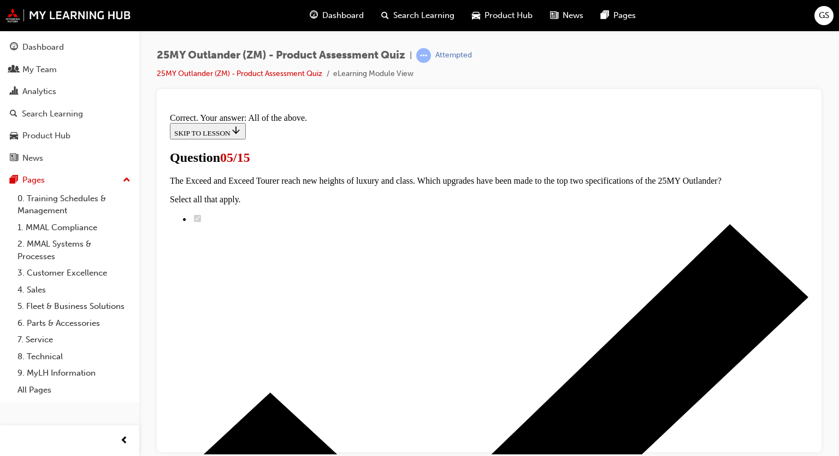
scroll to position [312, 0]
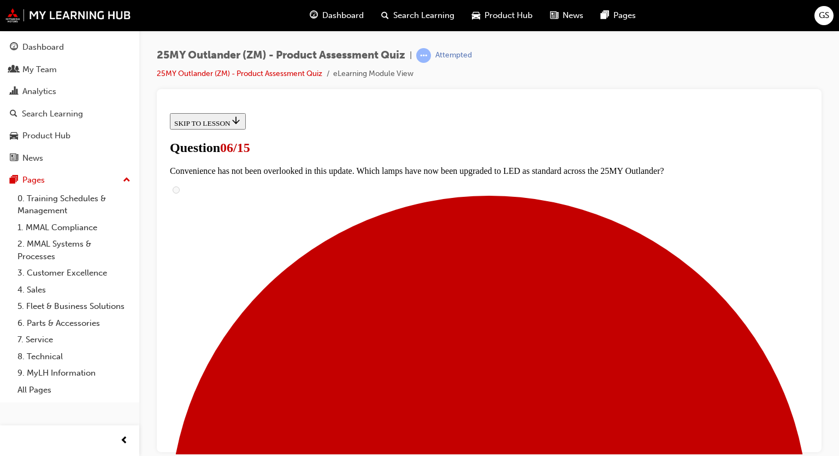
scroll to position [231, 0]
radio input "true"
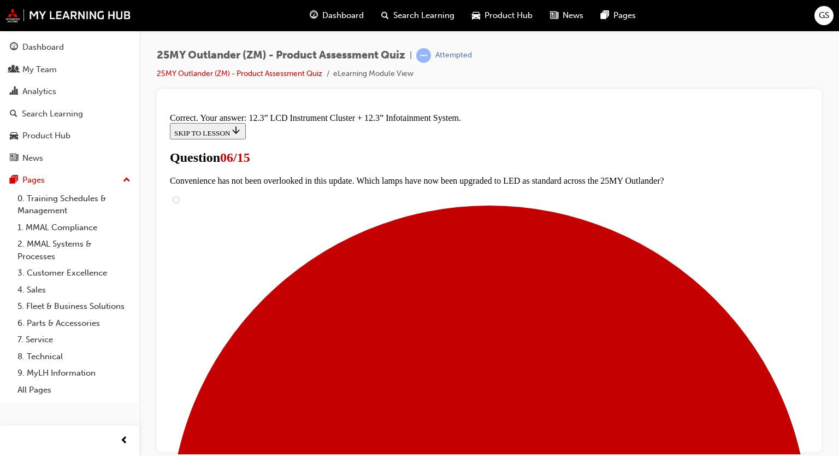
scroll to position [415, 0]
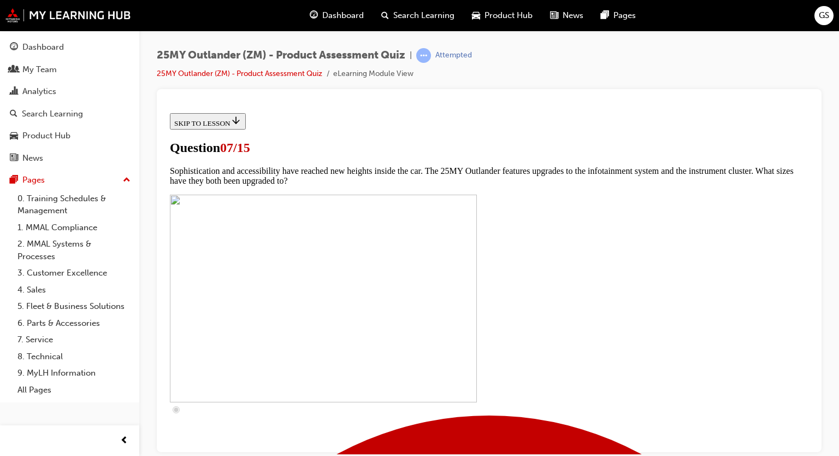
scroll to position [342, 0]
checkbox input "true"
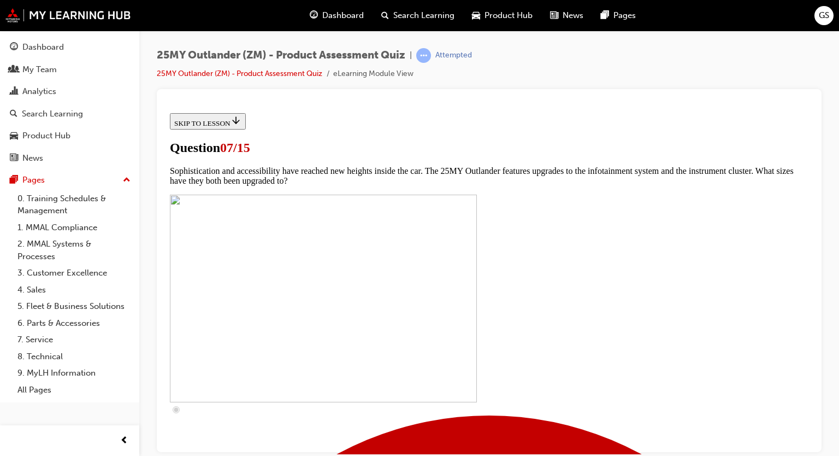
checkbox input "true"
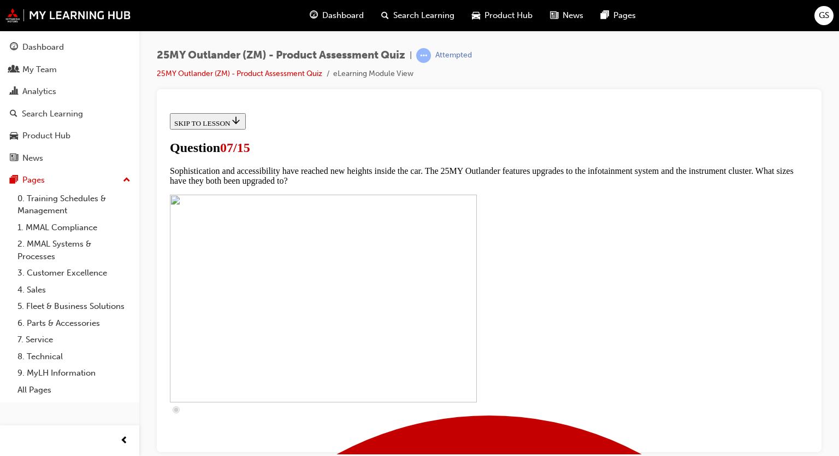
checkbox input "true"
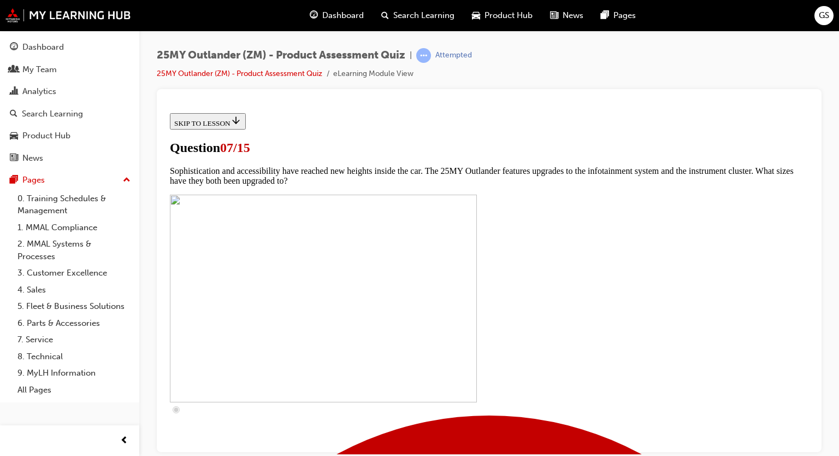
checkbox input "true"
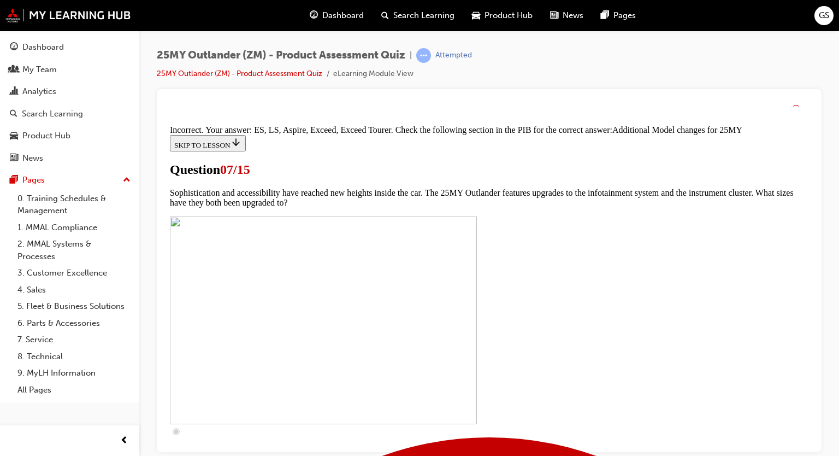
scroll to position [606, 0]
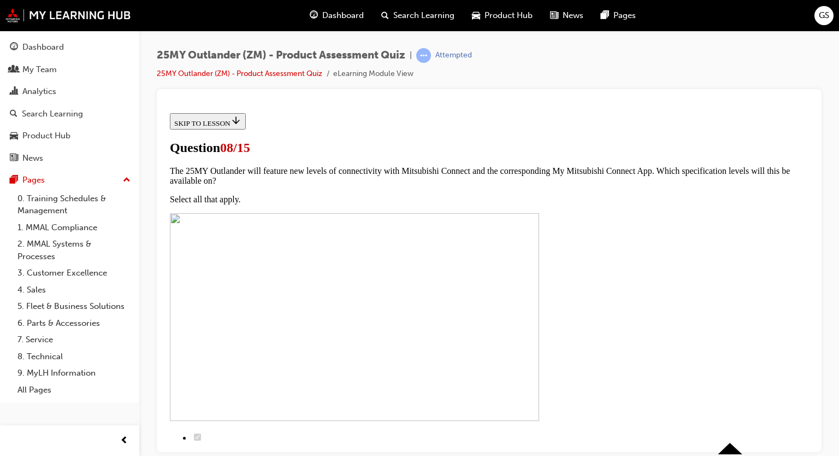
scroll to position [137, 0]
radio input "true"
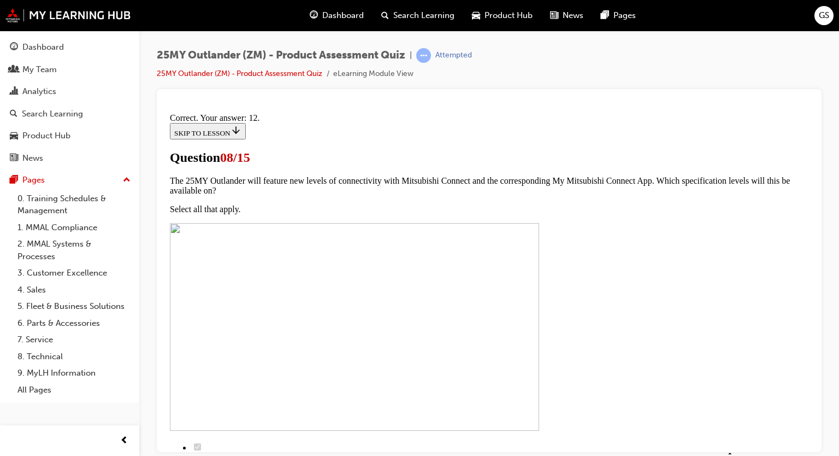
scroll to position [225, 0]
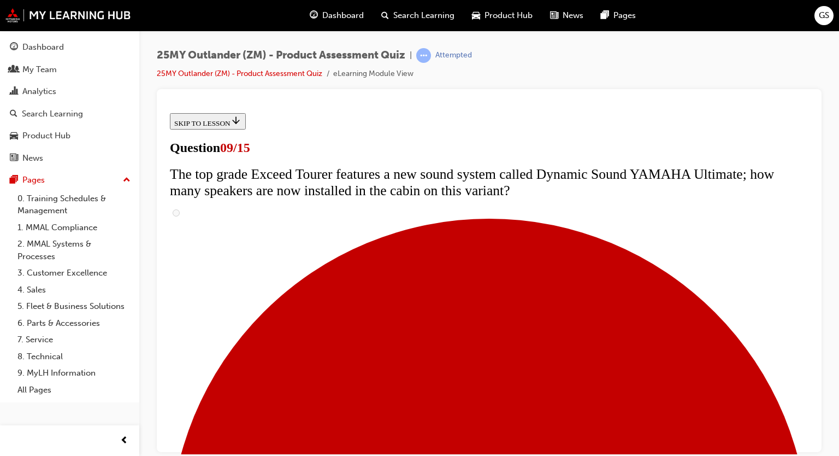
scroll to position [370, 0]
radio input "true"
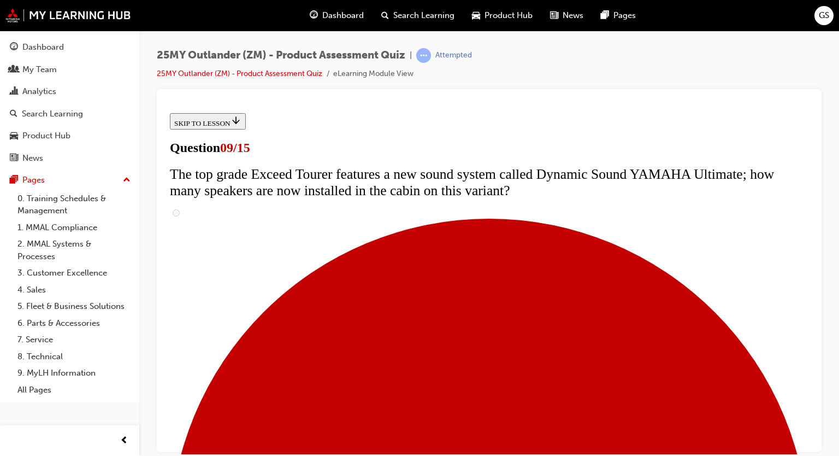
radio input "true"
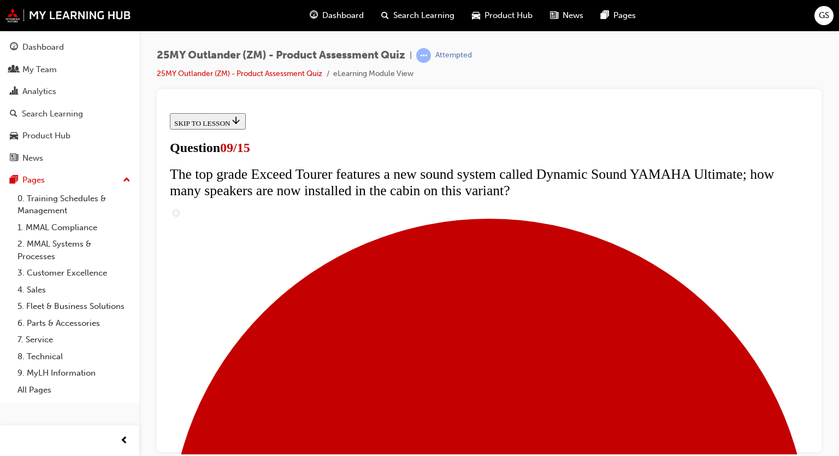
scroll to position [446, 0]
radio input "true"
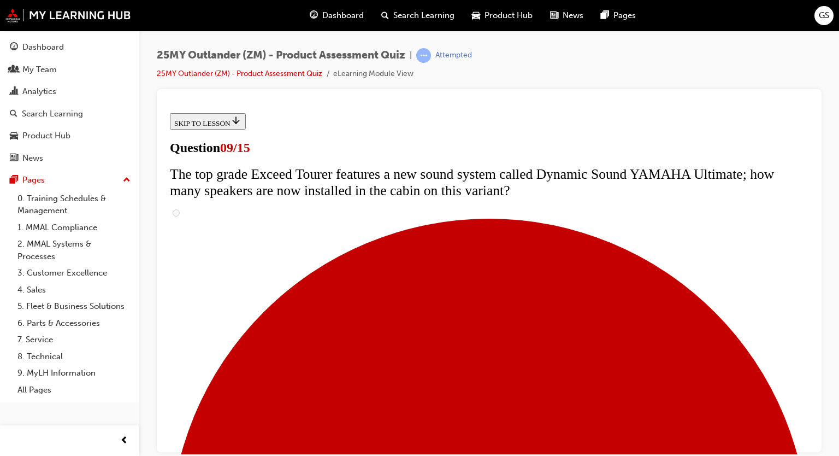
radio input "true"
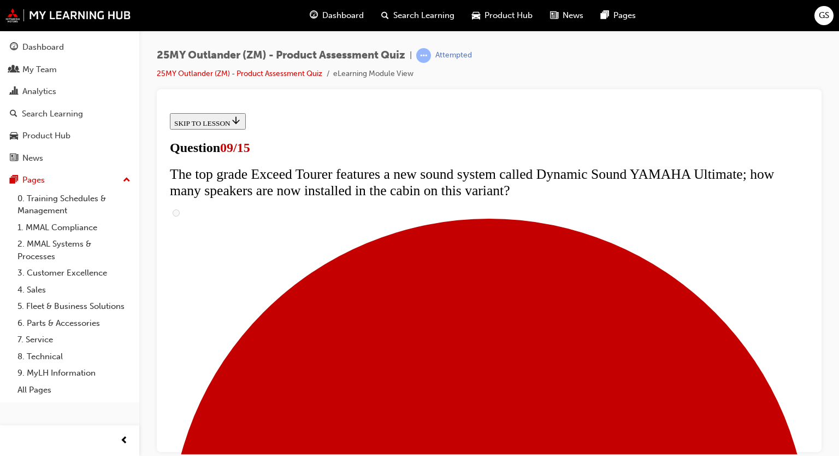
radio input "true"
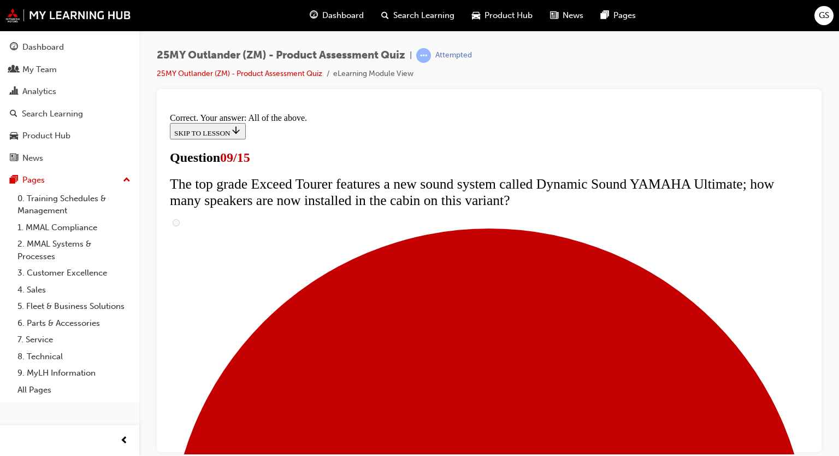
scroll to position [615, 0]
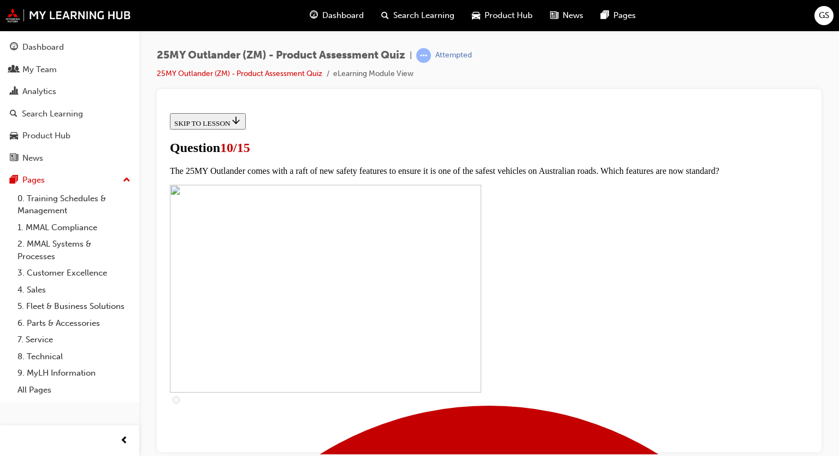
scroll to position [131, 0]
checkbox input "true"
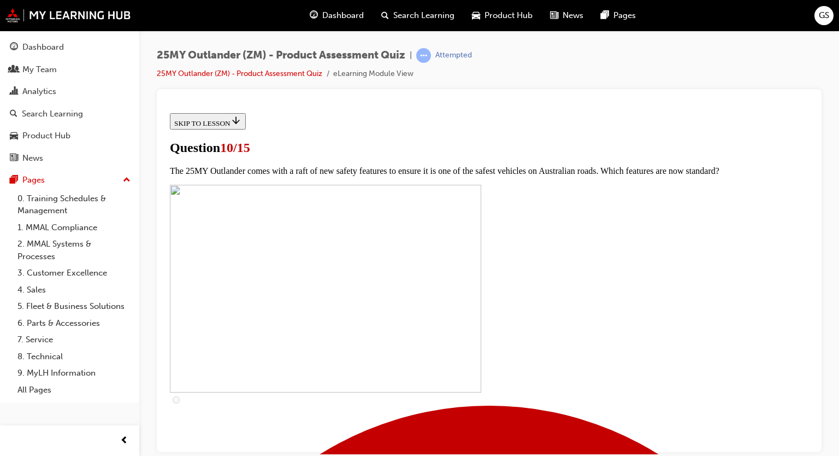
checkbox input "true"
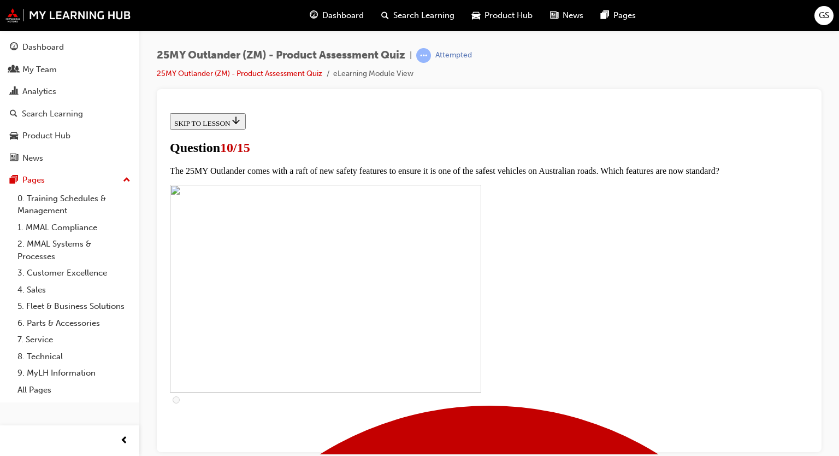
checkbox input "true"
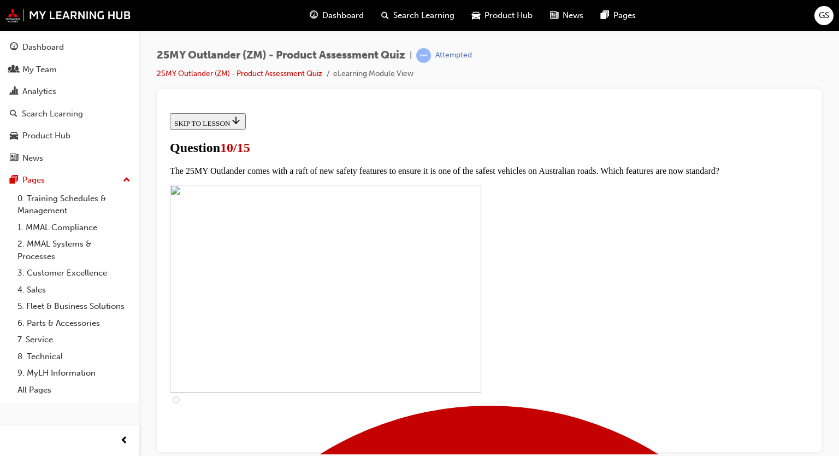
checkbox input "true"
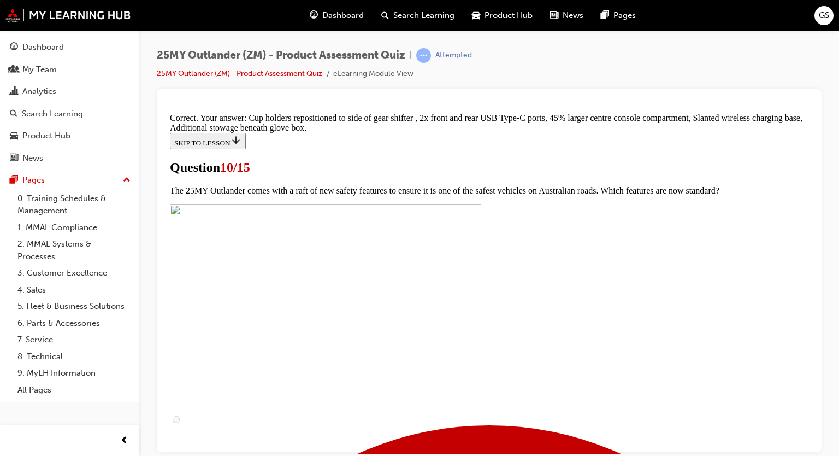
scroll to position [513, 0]
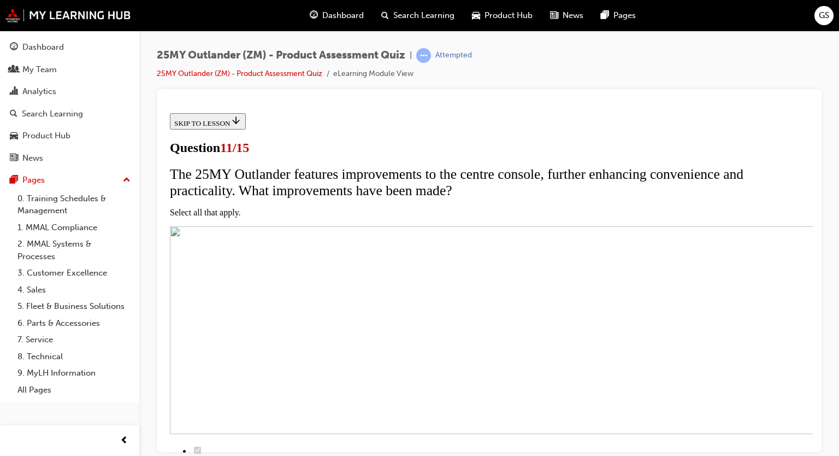
scroll to position [179, 0]
checkbox input "true"
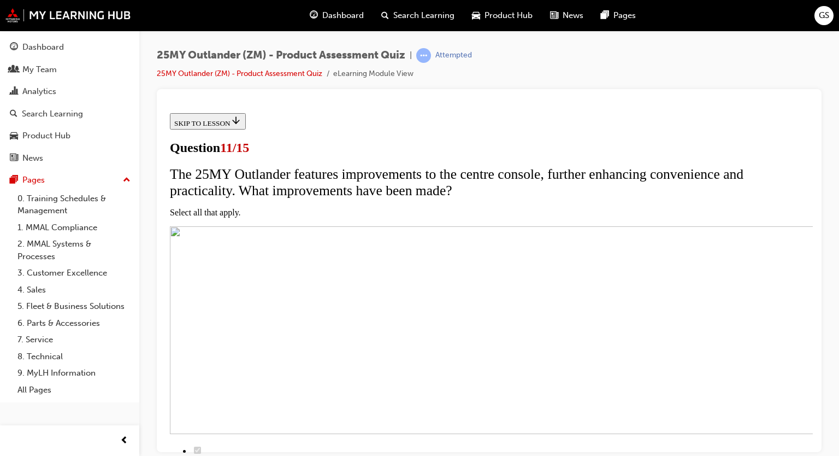
checkbox input "true"
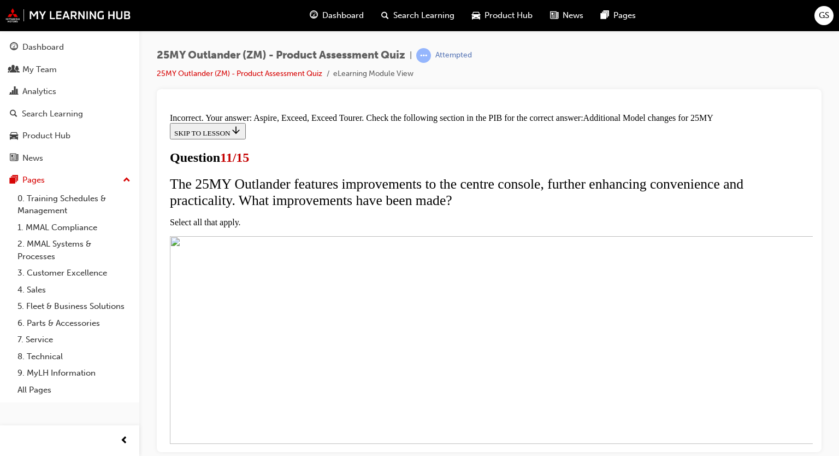
scroll to position [372, 0]
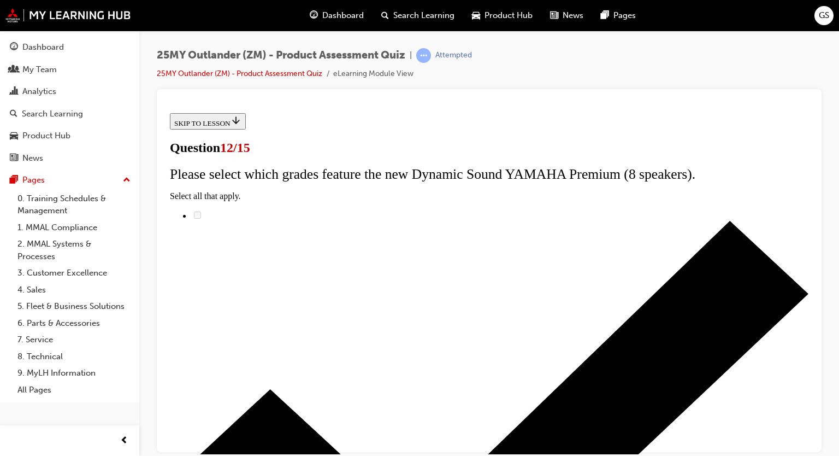
scroll to position [87, 0]
radio input "true"
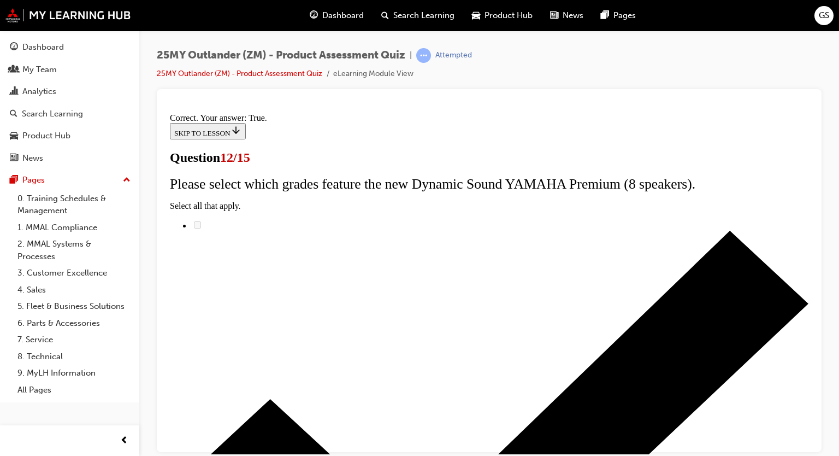
scroll to position [174, 0]
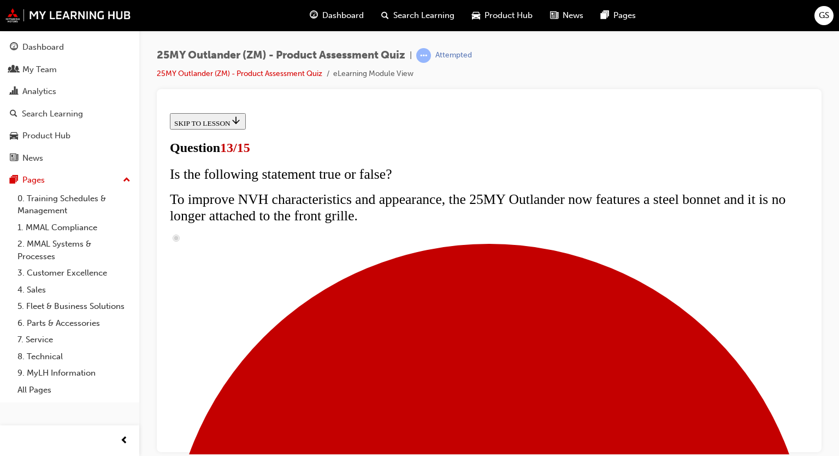
scroll to position [235, 0]
radio input "true"
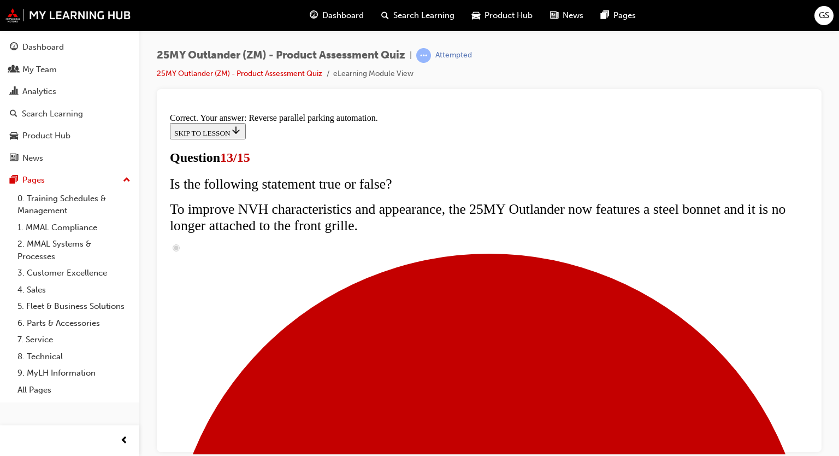
scroll to position [330, 0]
drag, startPoint x: 468, startPoint y: 414, endPoint x: 460, endPoint y: 404, distance: 13.2
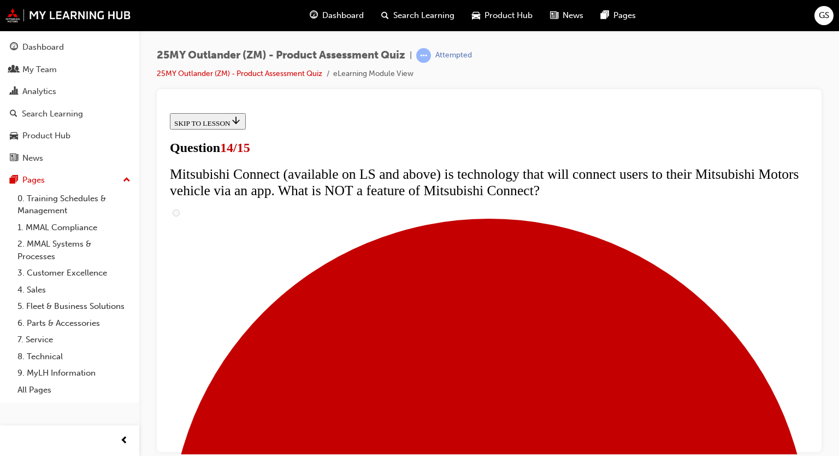
scroll to position [400, 0]
radio input "true"
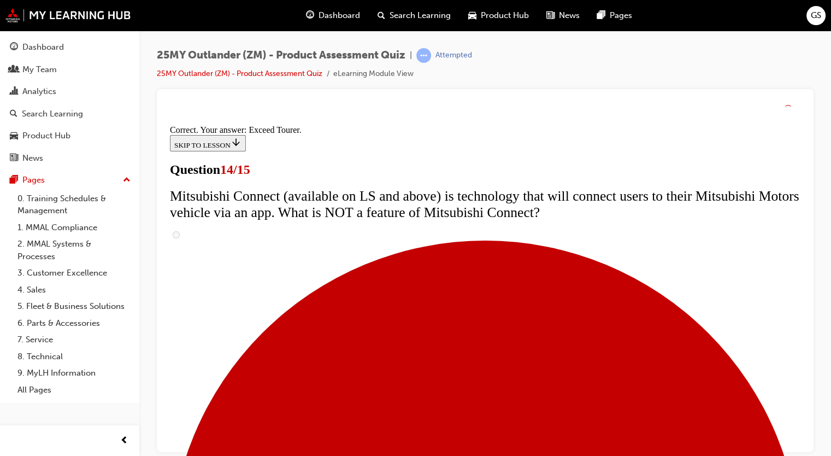
scroll to position [503, 0]
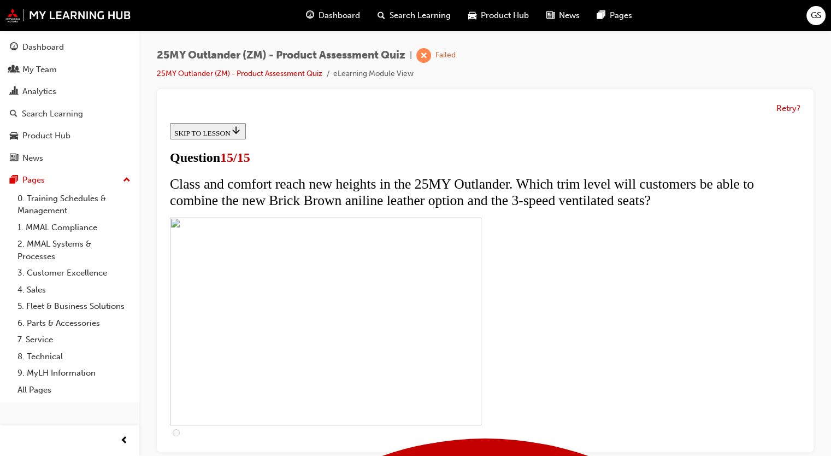
scroll to position [225, 0]
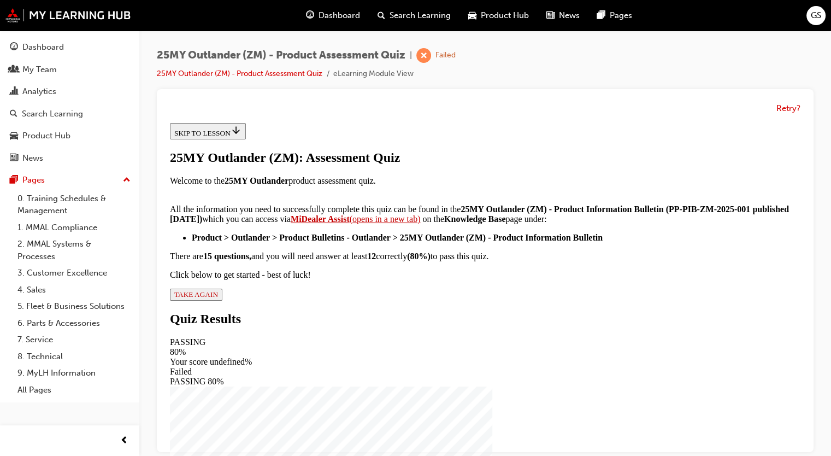
scroll to position [224, 0]
click at [218, 298] on span "TAKE AGAIN" at bounding box center [196, 294] width 44 height 8
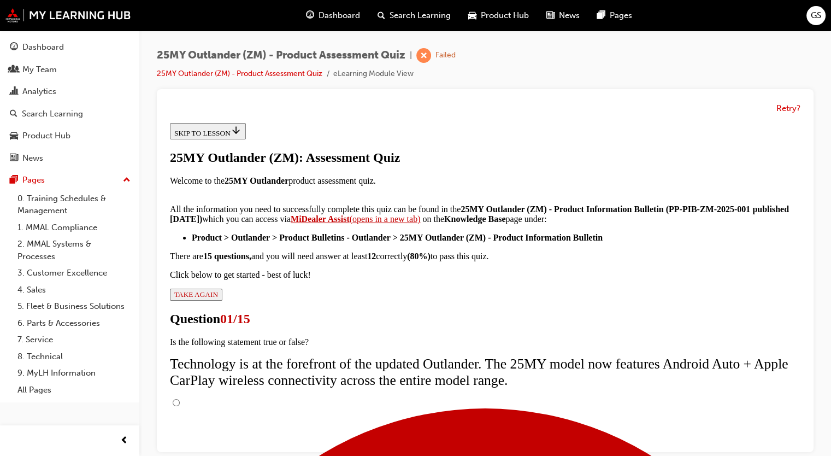
scroll to position [63, 0]
click at [180, 399] on input "True" at bounding box center [176, 402] width 7 height 7
radio input "true"
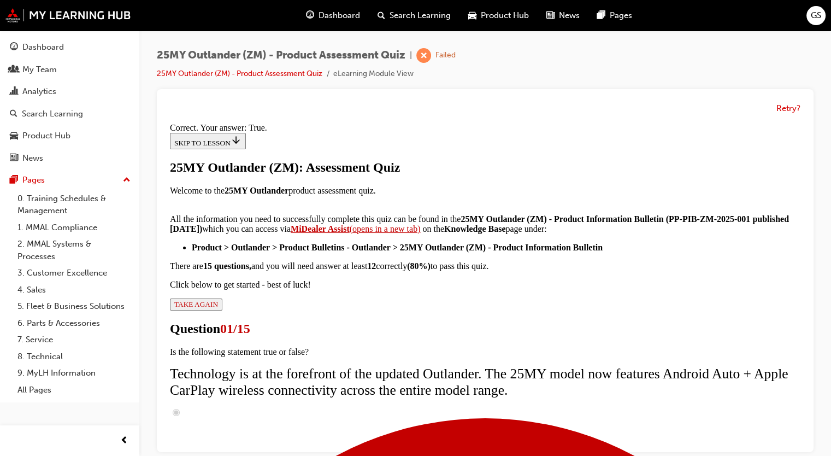
scroll to position [174, 0]
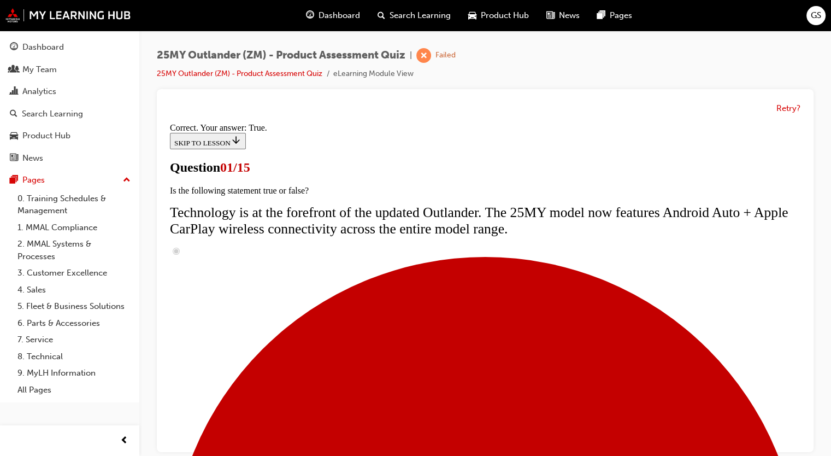
scroll to position [81, 0]
radio input "true"
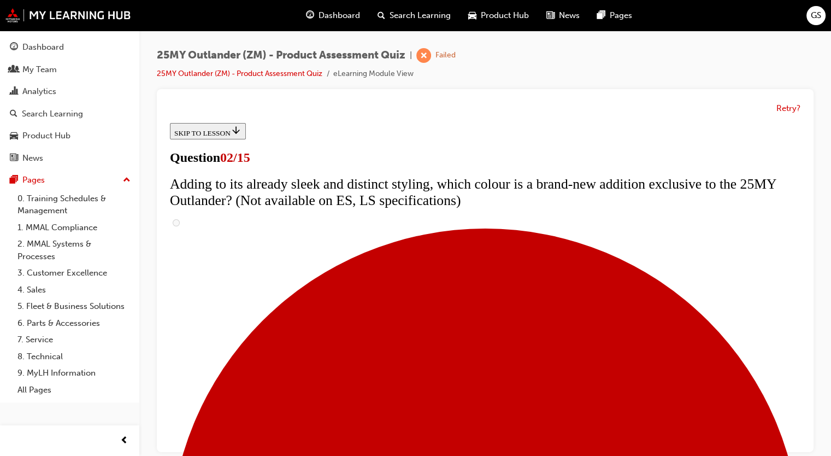
scroll to position [213, 0]
checkbox input "true"
drag, startPoint x: 315, startPoint y: 347, endPoint x: 312, endPoint y: 305, distance: 42.7
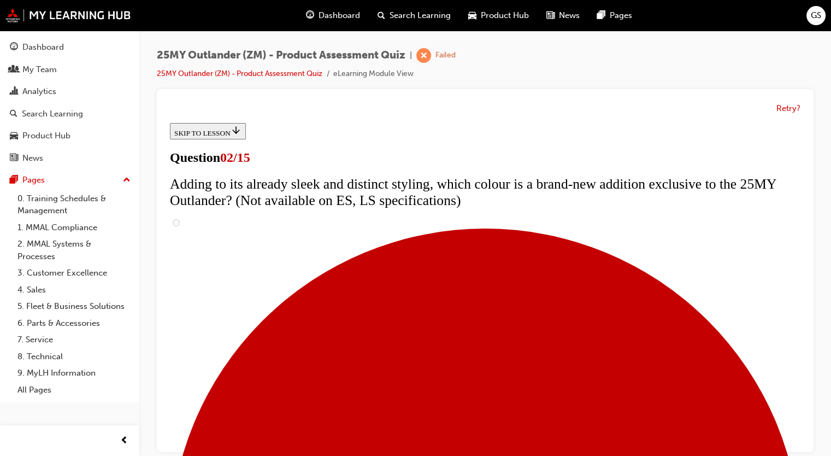
checkbox input "true"
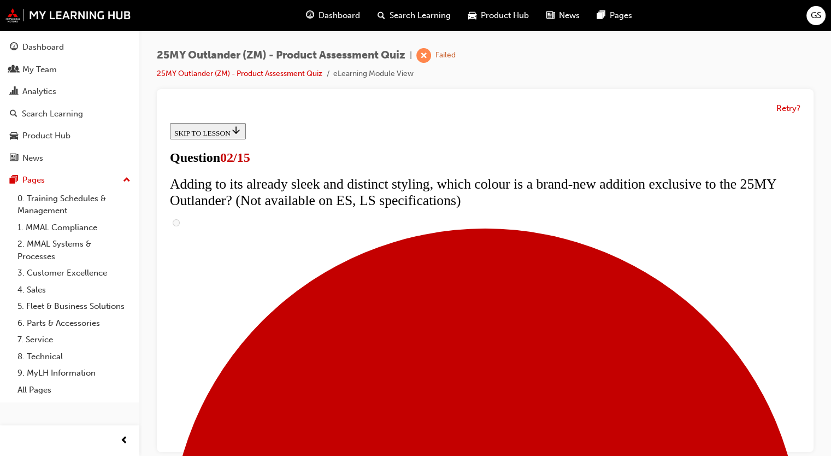
checkbox input "true"
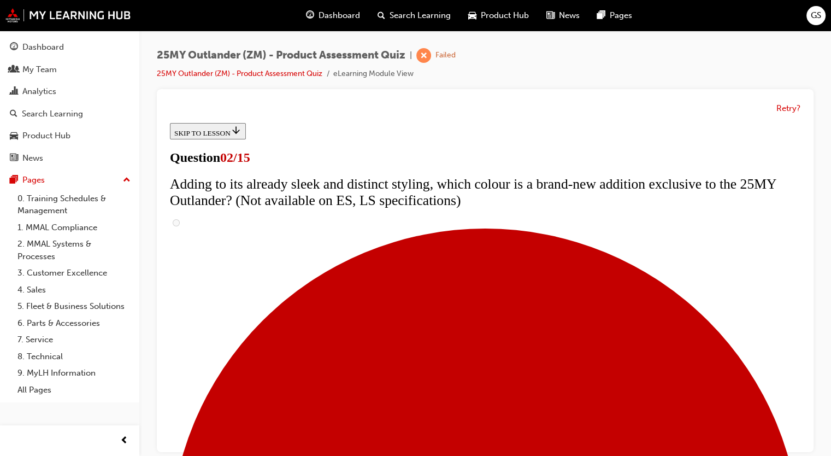
scroll to position [272, 0]
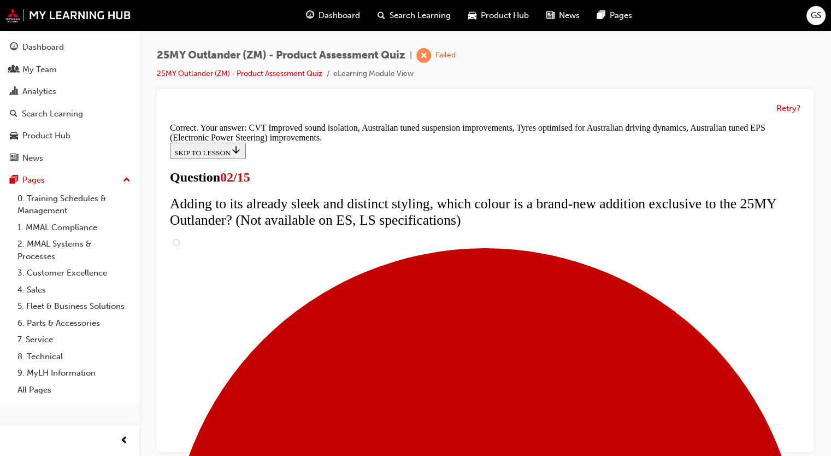
scroll to position [8, 0]
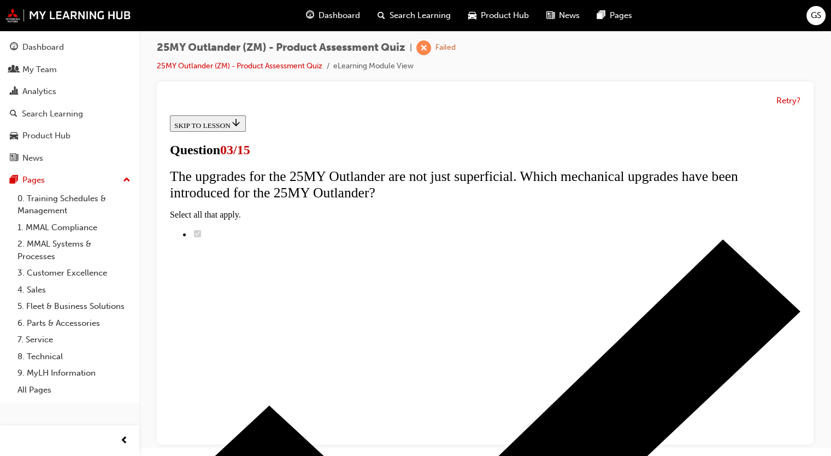
scroll to position [81, 0]
radio input "true"
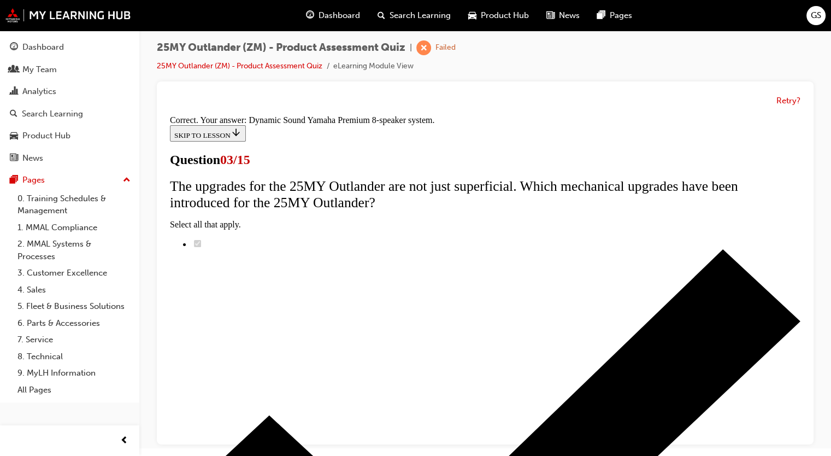
scroll to position [225, 0]
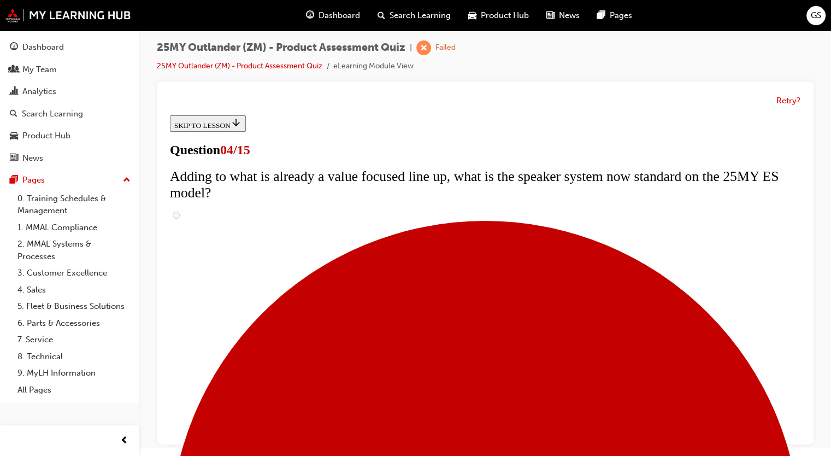
scroll to position [155, 0]
checkbox input "true"
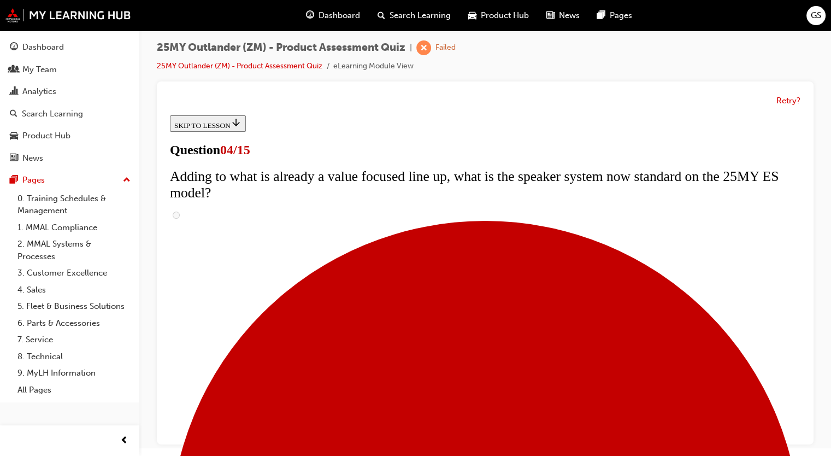
checkbox input "true"
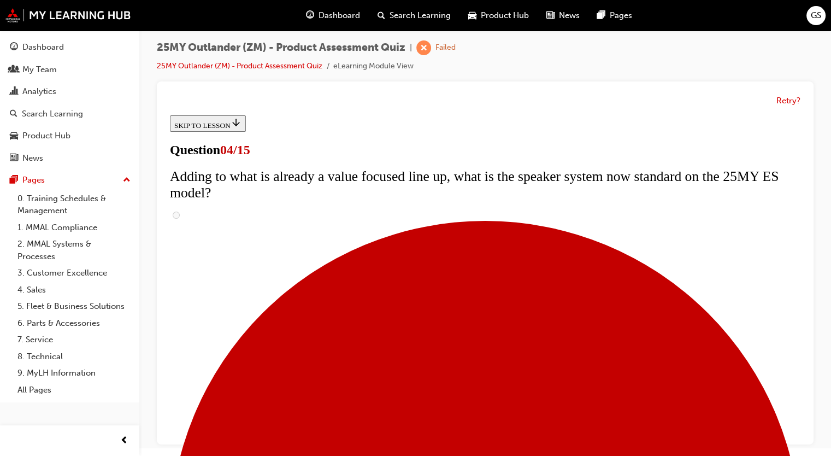
checkbox input "true"
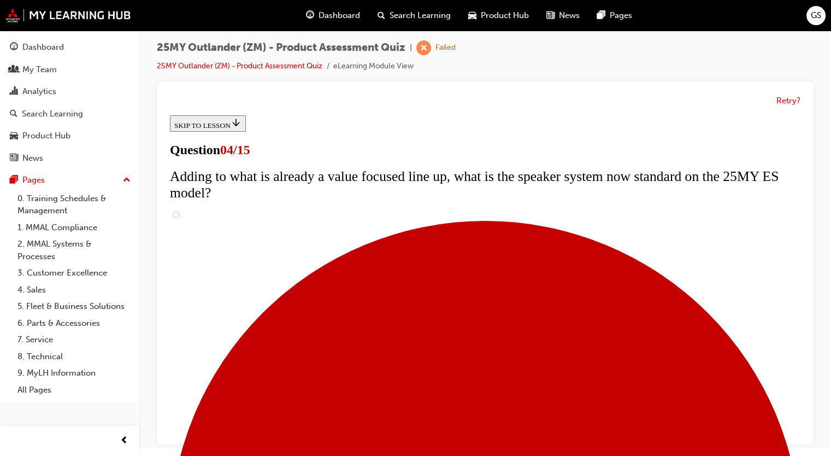
checkbox input "true"
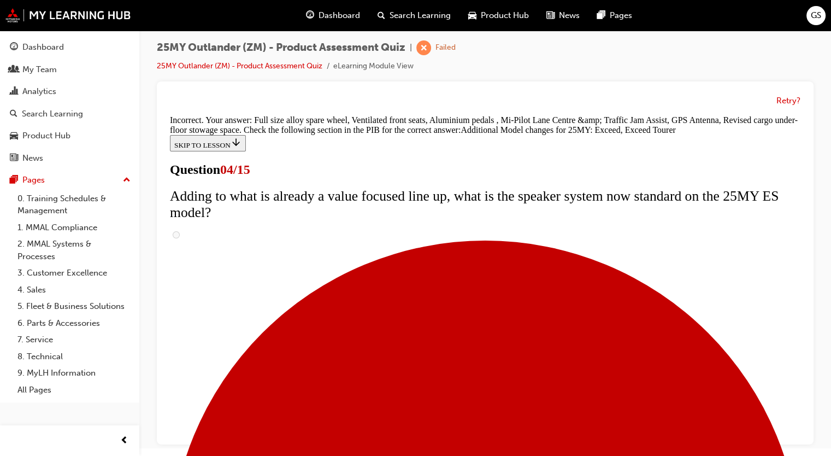
scroll to position [459, 0]
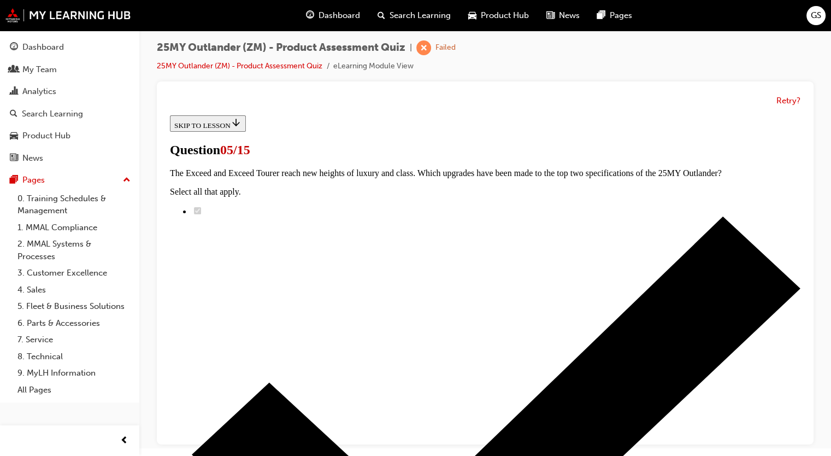
scroll to position [135, 0]
radio input "true"
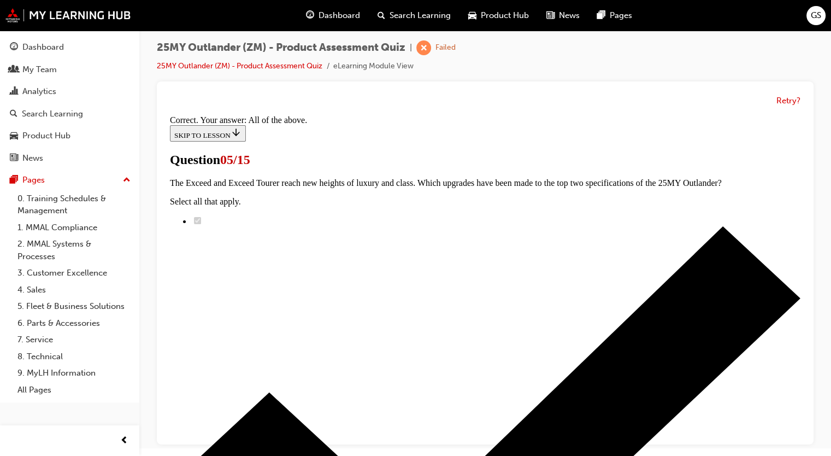
scroll to position [312, 0]
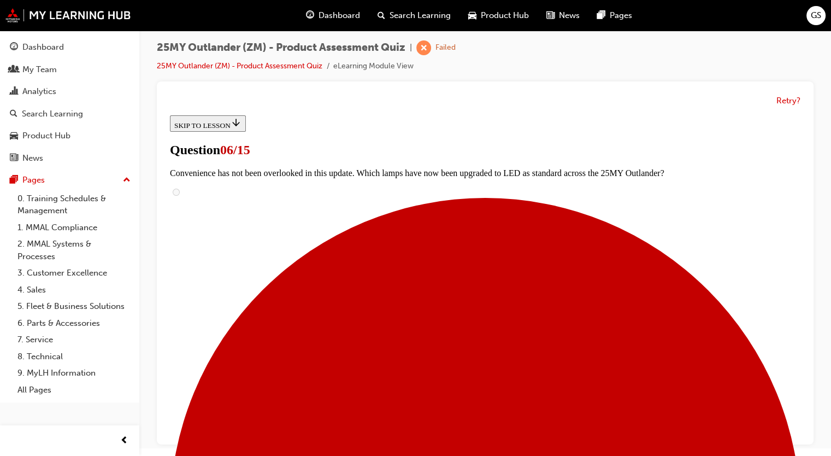
scroll to position [321, 0]
radio input "true"
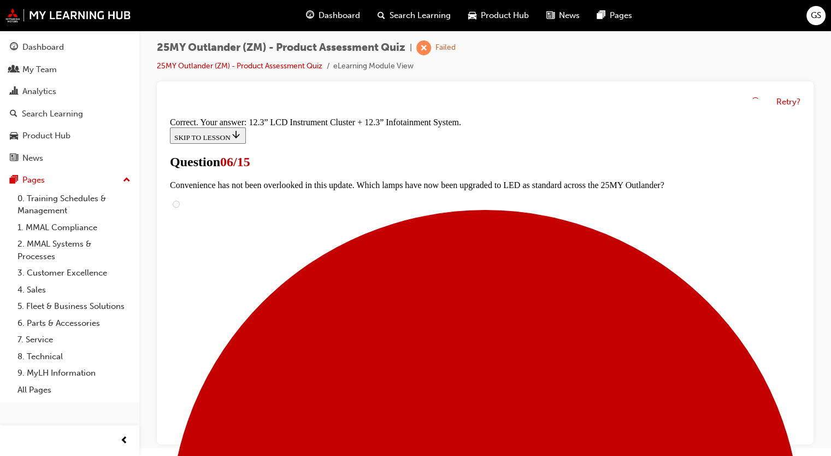
scroll to position [415, 0]
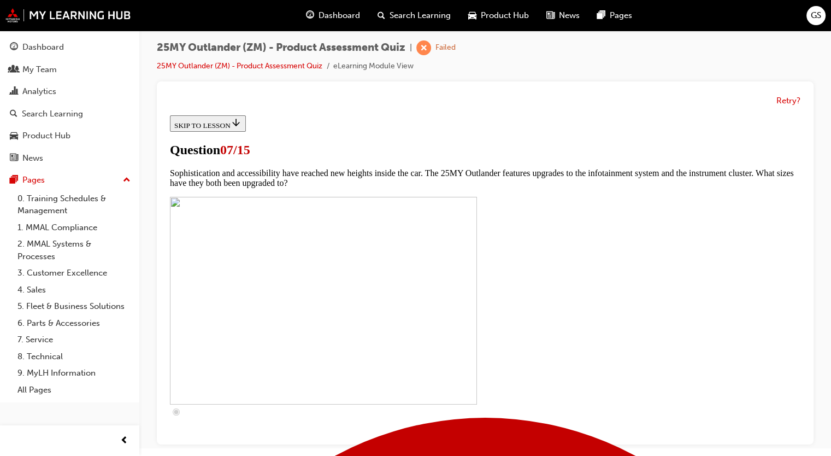
scroll to position [319, 0]
checkbox input "true"
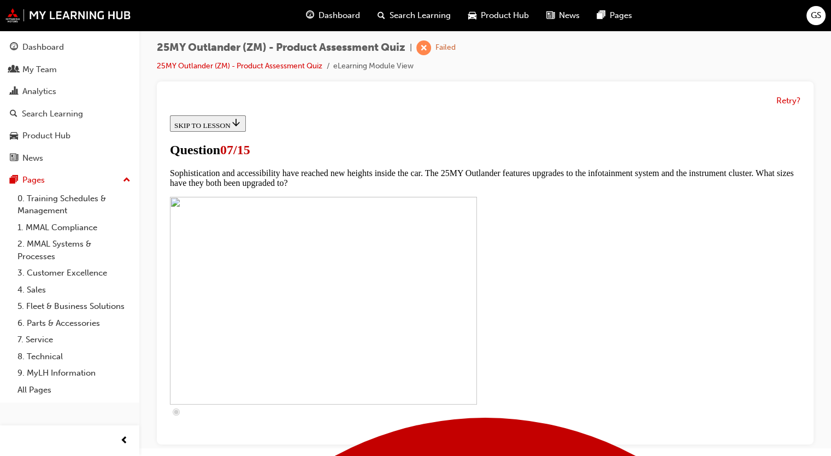
checkbox input "true"
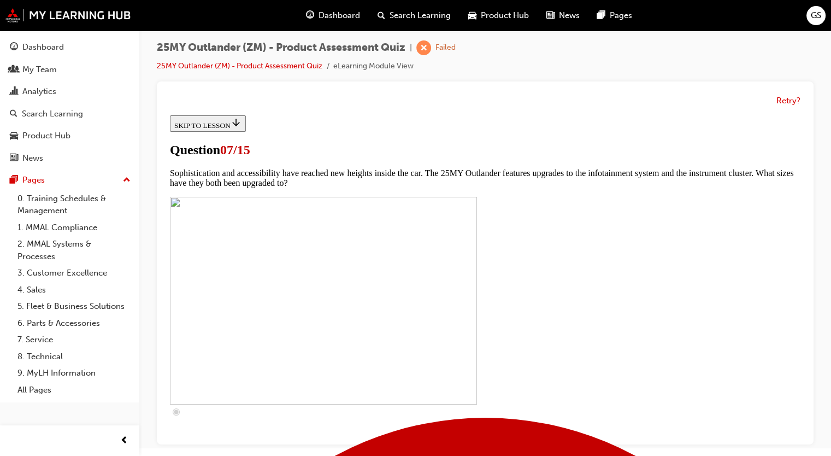
scroll to position [413, 0]
checkbox input "true"
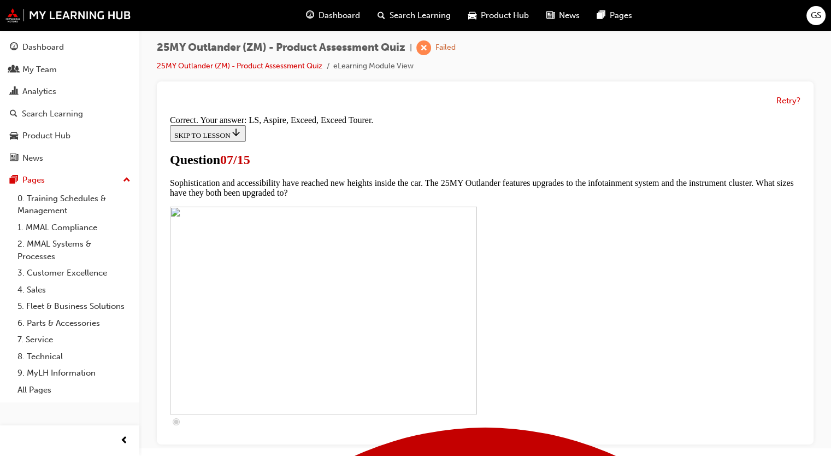
scroll to position [540, 0]
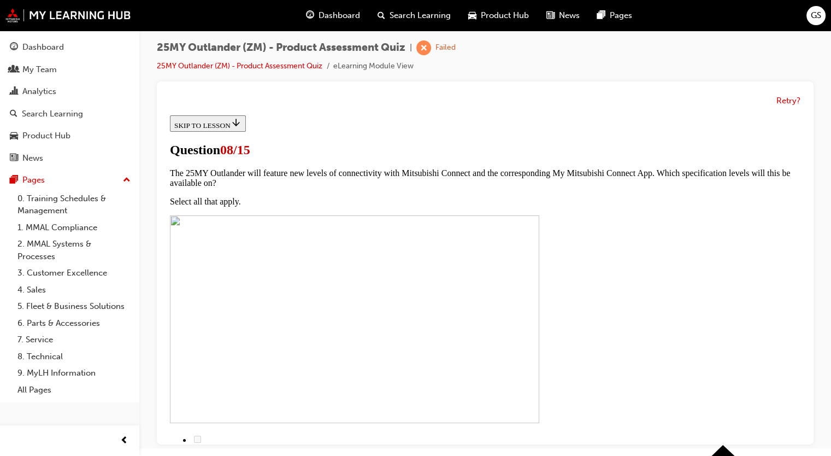
scroll to position [140, 0]
radio input "true"
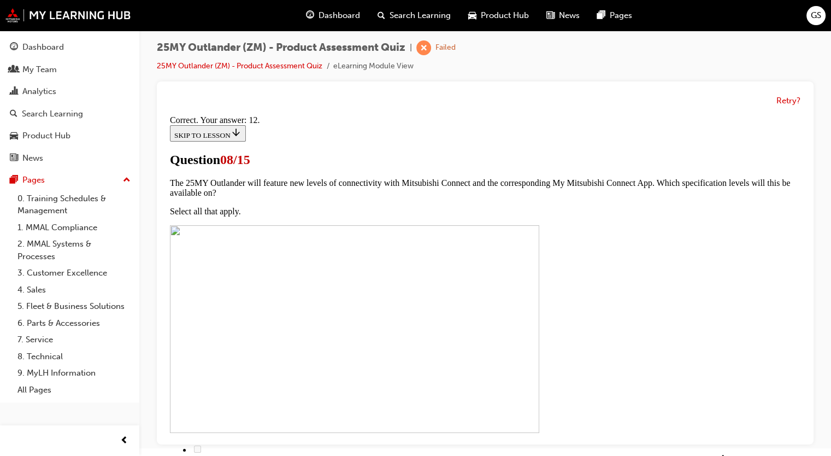
scroll to position [225, 0]
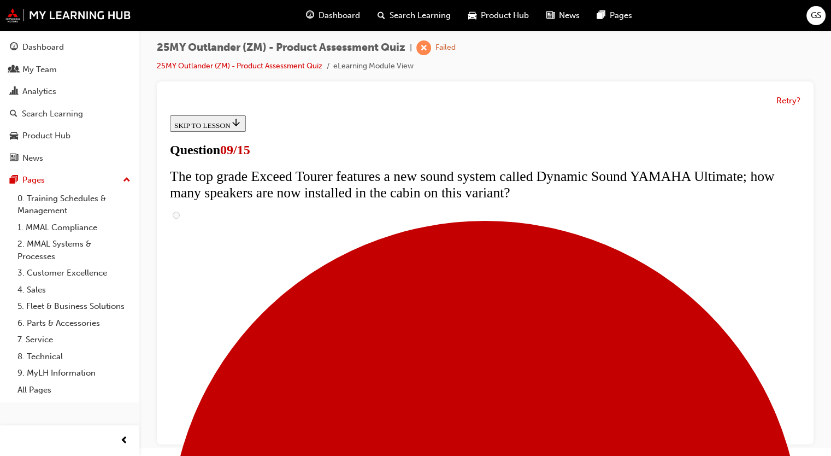
scroll to position [441, 0]
radio input "true"
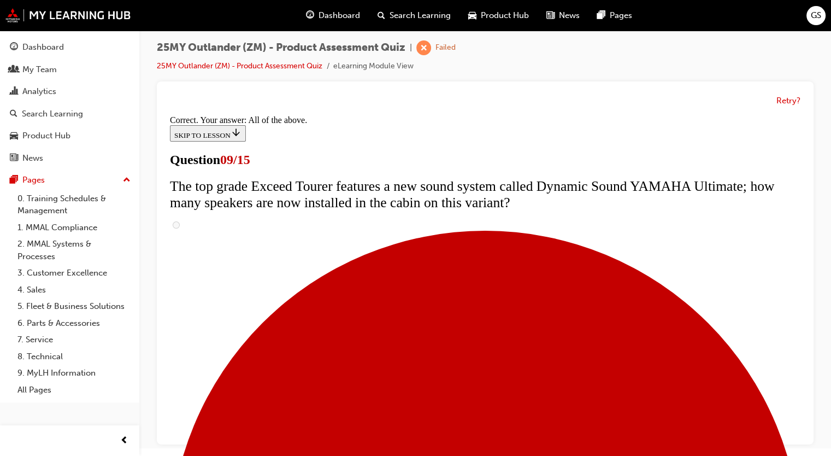
scroll to position [615, 0]
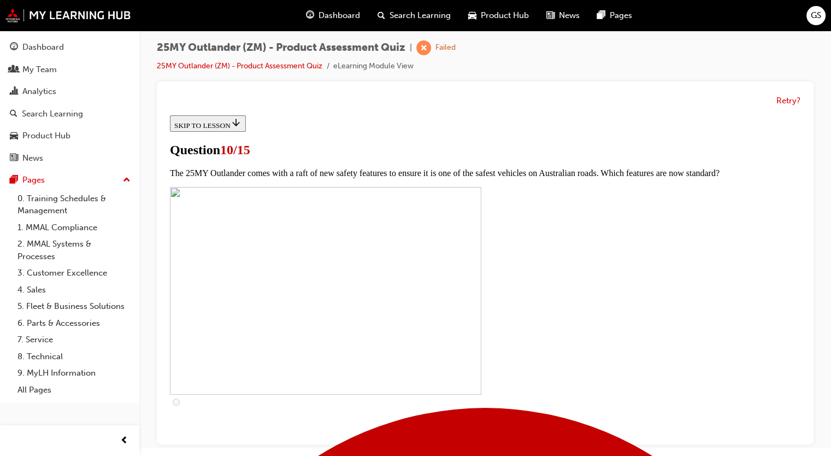
scroll to position [244, 0]
checkbox input "true"
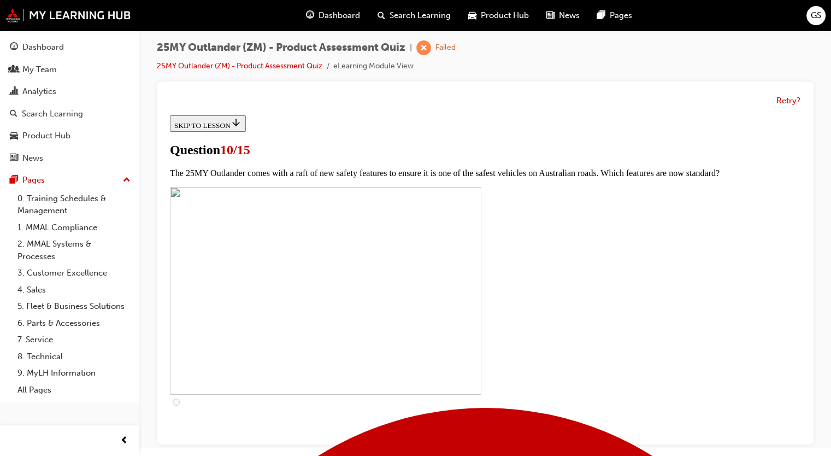
checkbox input "true"
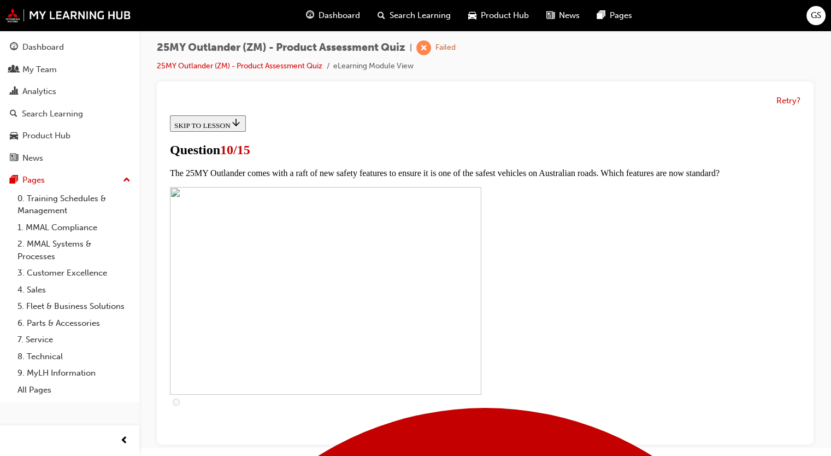
checkbox input "true"
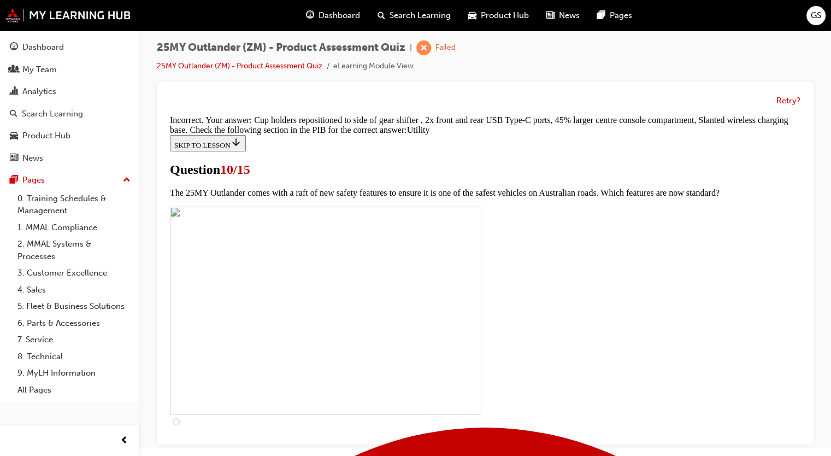
scroll to position [580, 0]
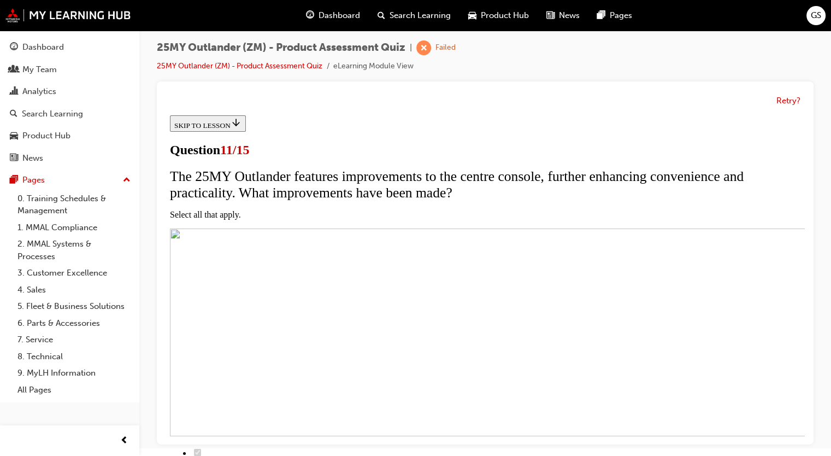
scroll to position [85, 0]
checkbox input "true"
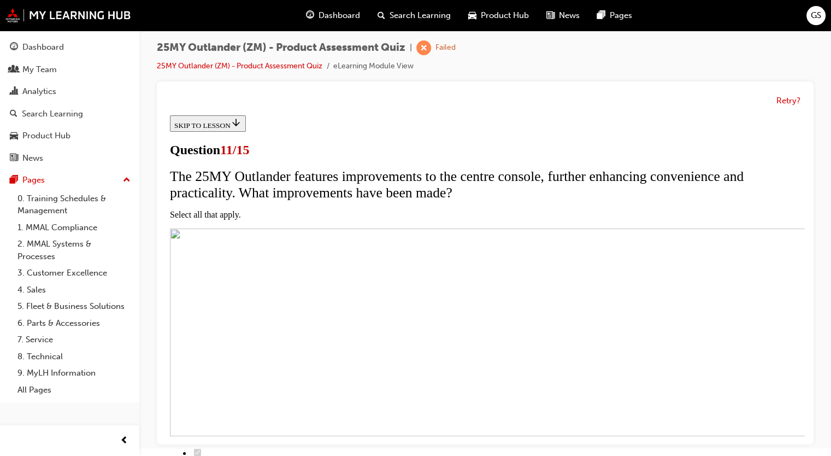
checkbox input "true"
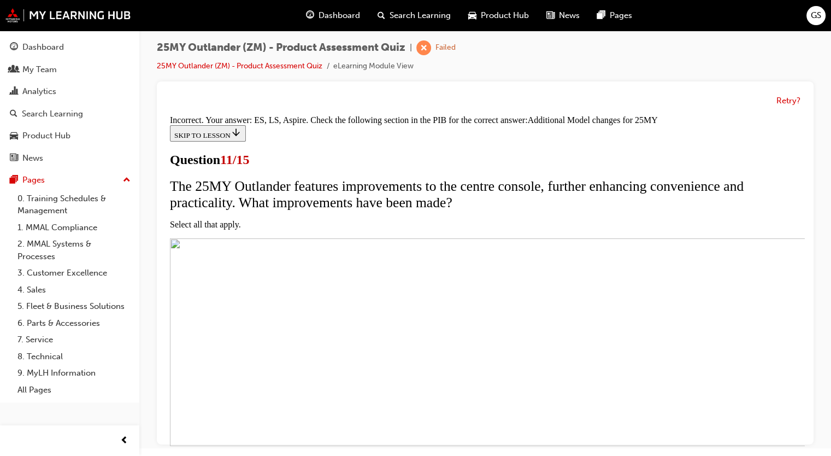
scroll to position [372, 0]
drag, startPoint x: 457, startPoint y: 407, endPoint x: 453, endPoint y: 412, distance: 6.6
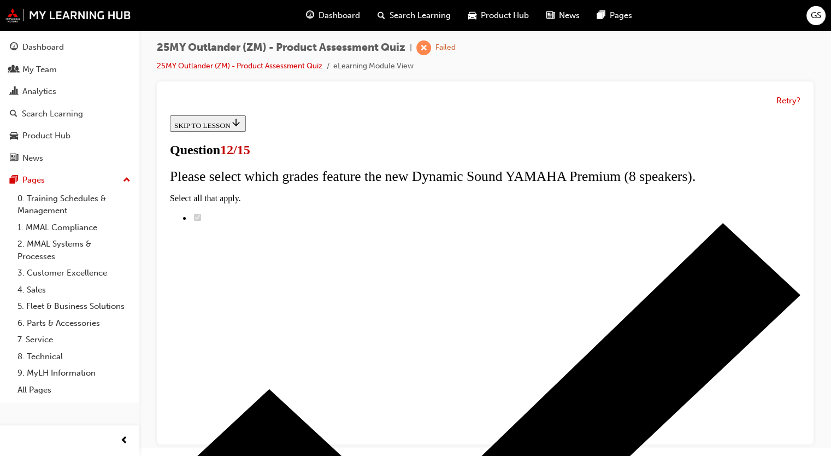
scroll to position [103, 0]
radio input "true"
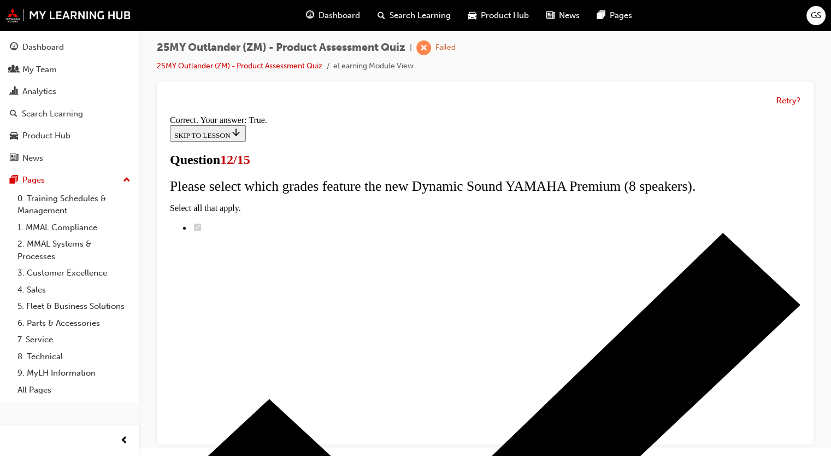
scroll to position [174, 0]
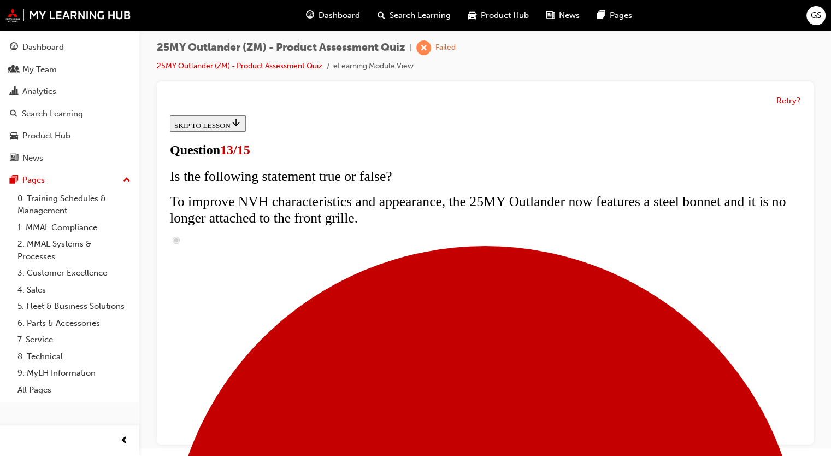
scroll to position [120, 0]
radio input "true"
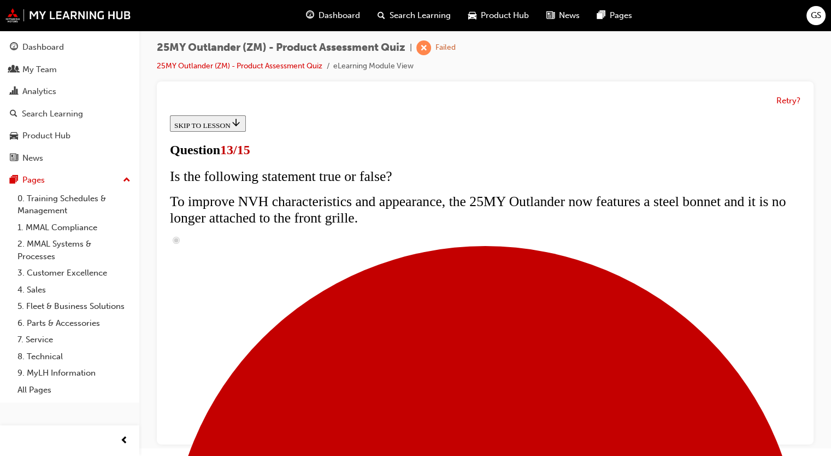
radio input "true"
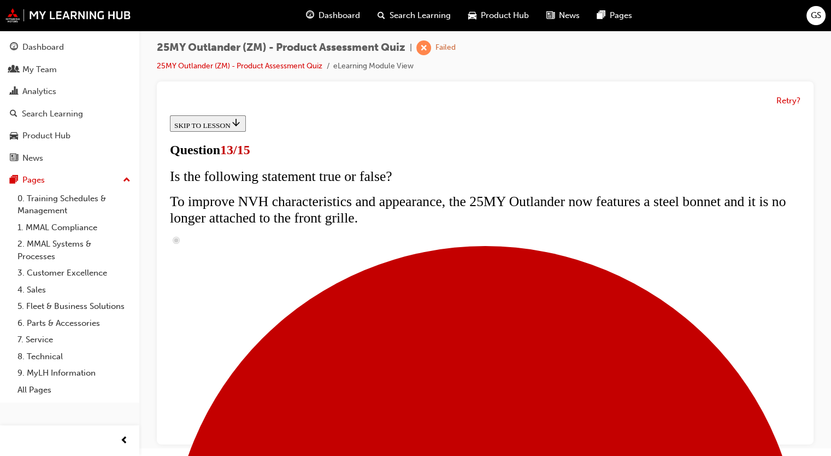
radio input "true"
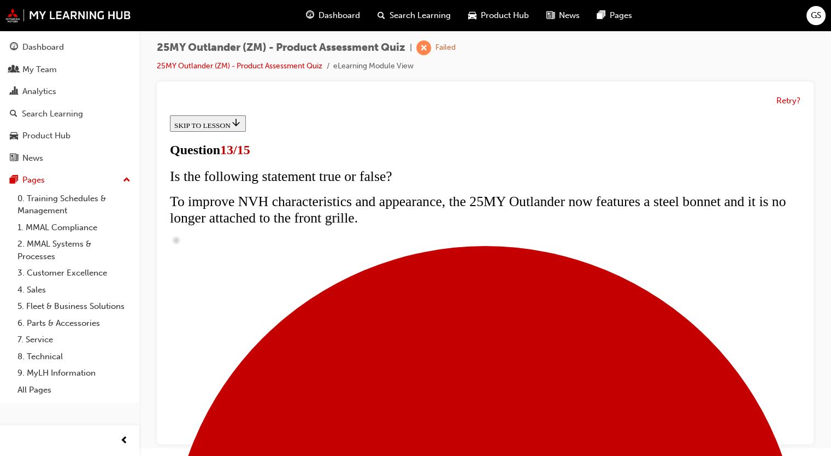
radio input "true"
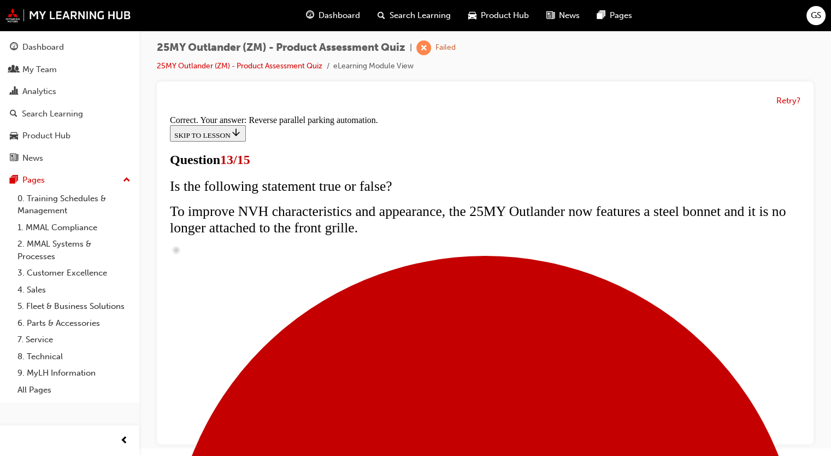
scroll to position [330, 0]
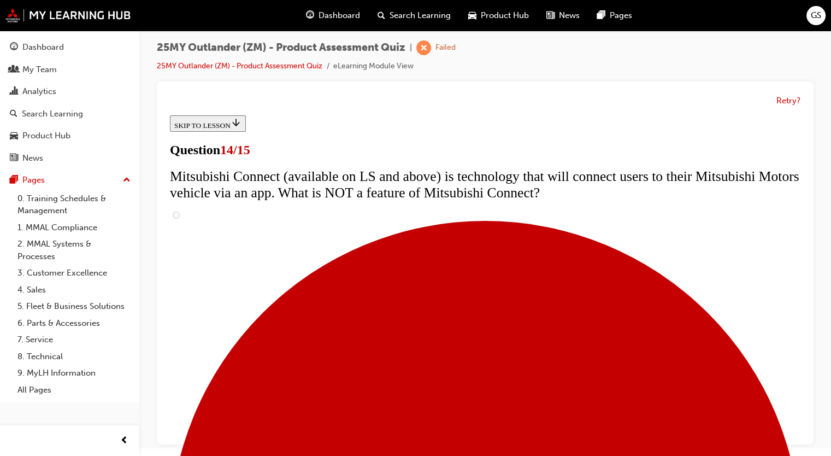
scroll to position [427, 0]
radio input "true"
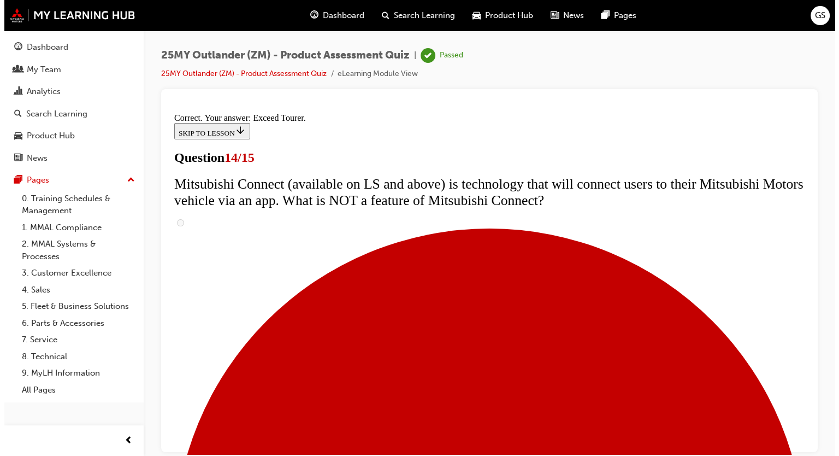
scroll to position [0, 0]
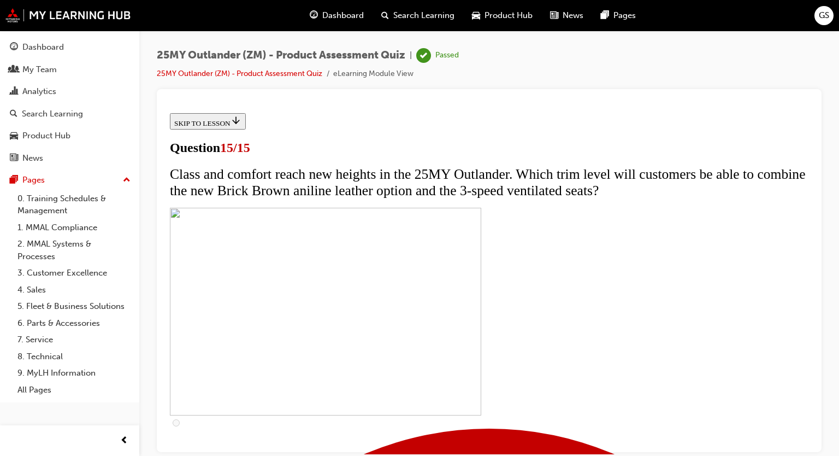
scroll to position [181, 0]
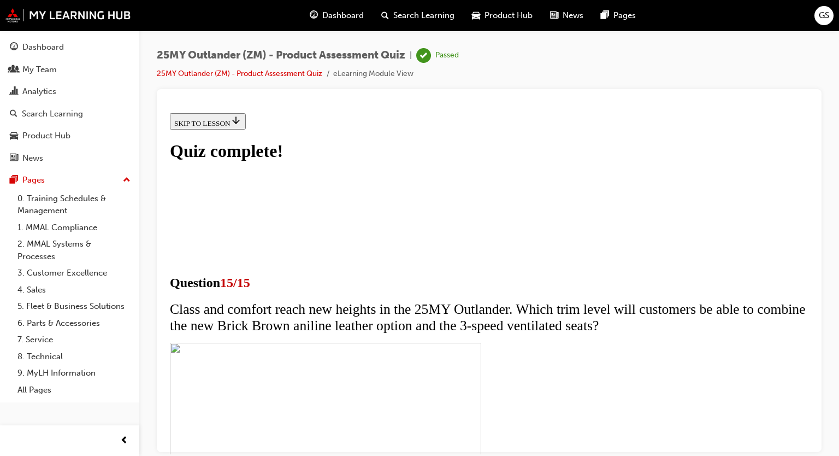
scroll to position [211, 0]
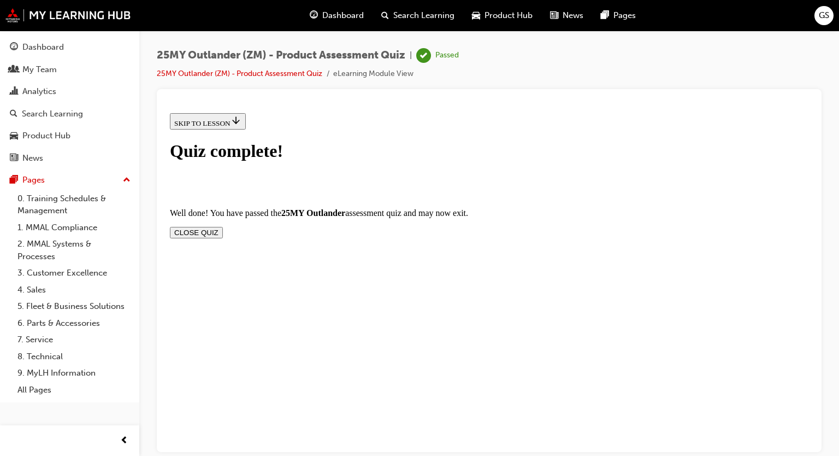
click at [223, 226] on button "CLOSE QUIZ" at bounding box center [196, 231] width 53 height 11
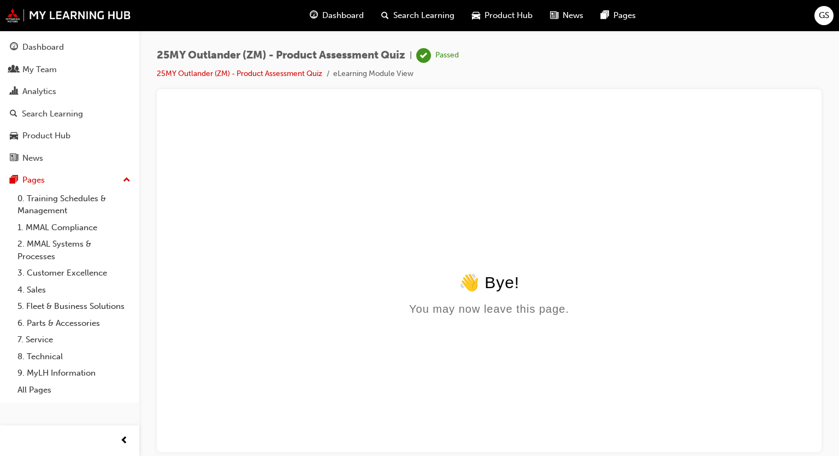
scroll to position [0, 0]
